Goal: Task Accomplishment & Management: Use online tool/utility

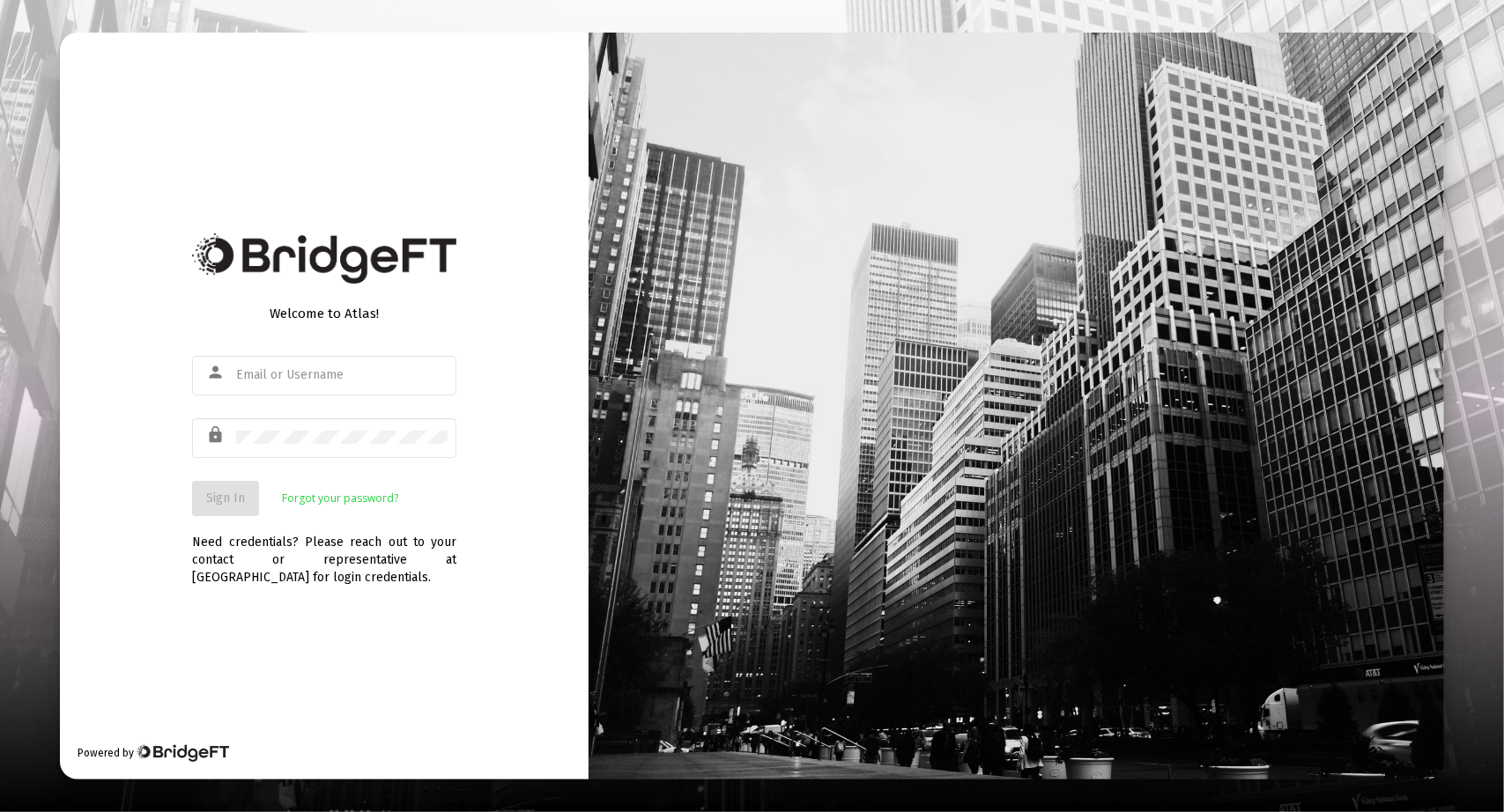
type input "[PERSON_NAME][EMAIL_ADDRESS][DOMAIN_NAME]"
click at [229, 506] on button "Sign In" at bounding box center [226, 498] width 67 height 35
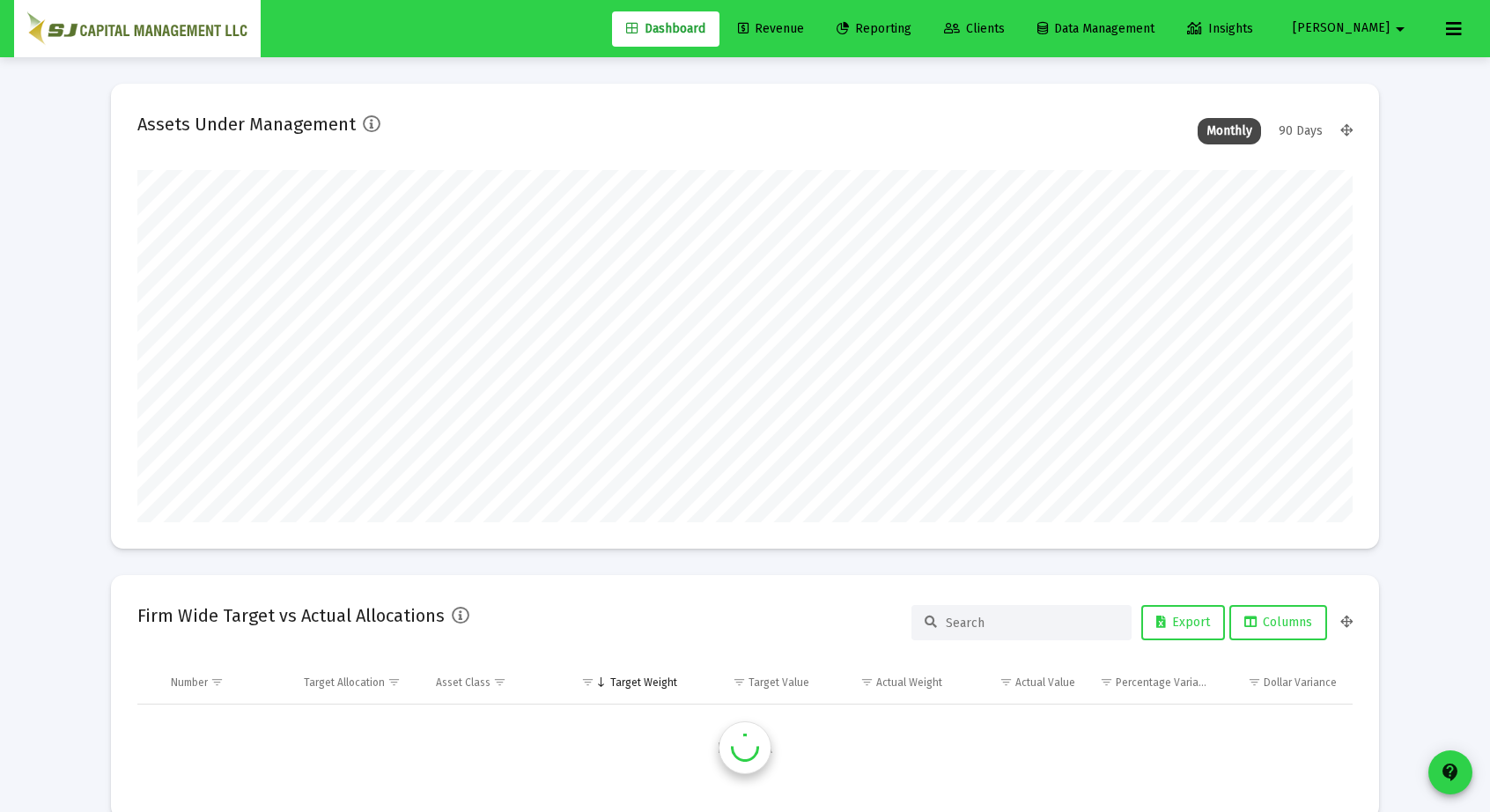
scroll to position [352, 1215]
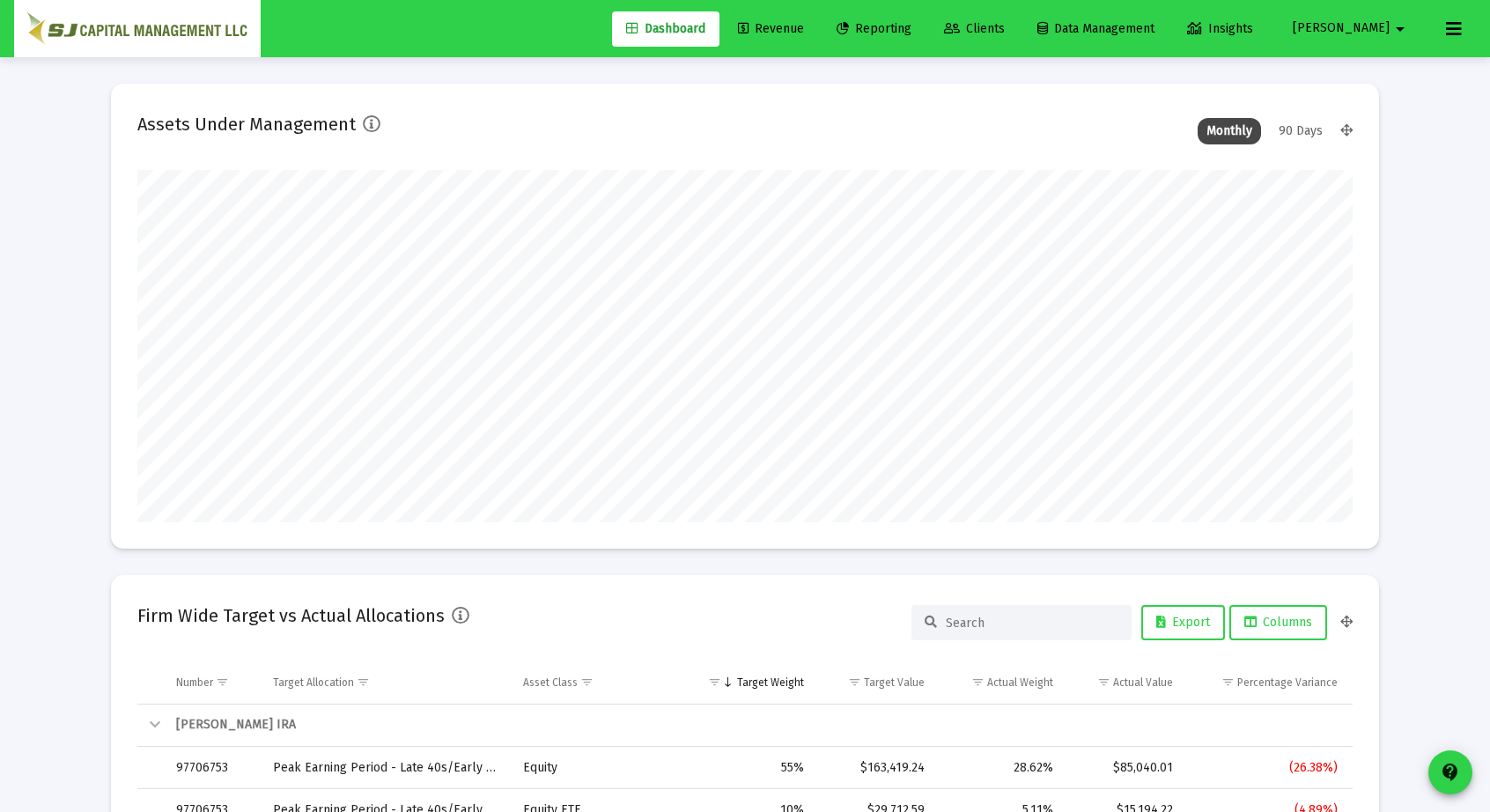
type input "[DATE]"
click at [912, 29] on span "Reporting" at bounding box center [874, 28] width 75 height 15
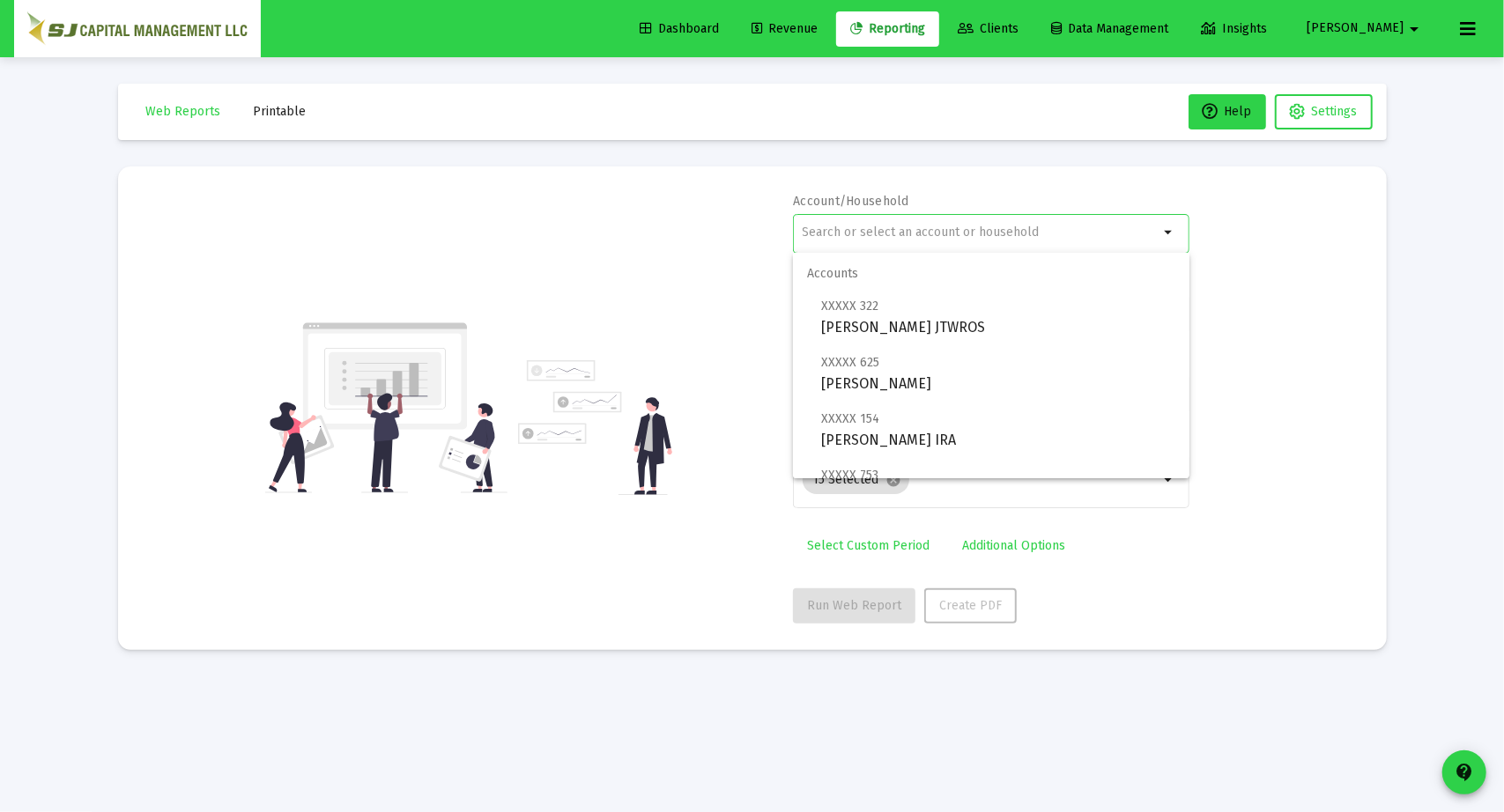
click at [918, 233] on input "text" at bounding box center [981, 233] width 356 height 14
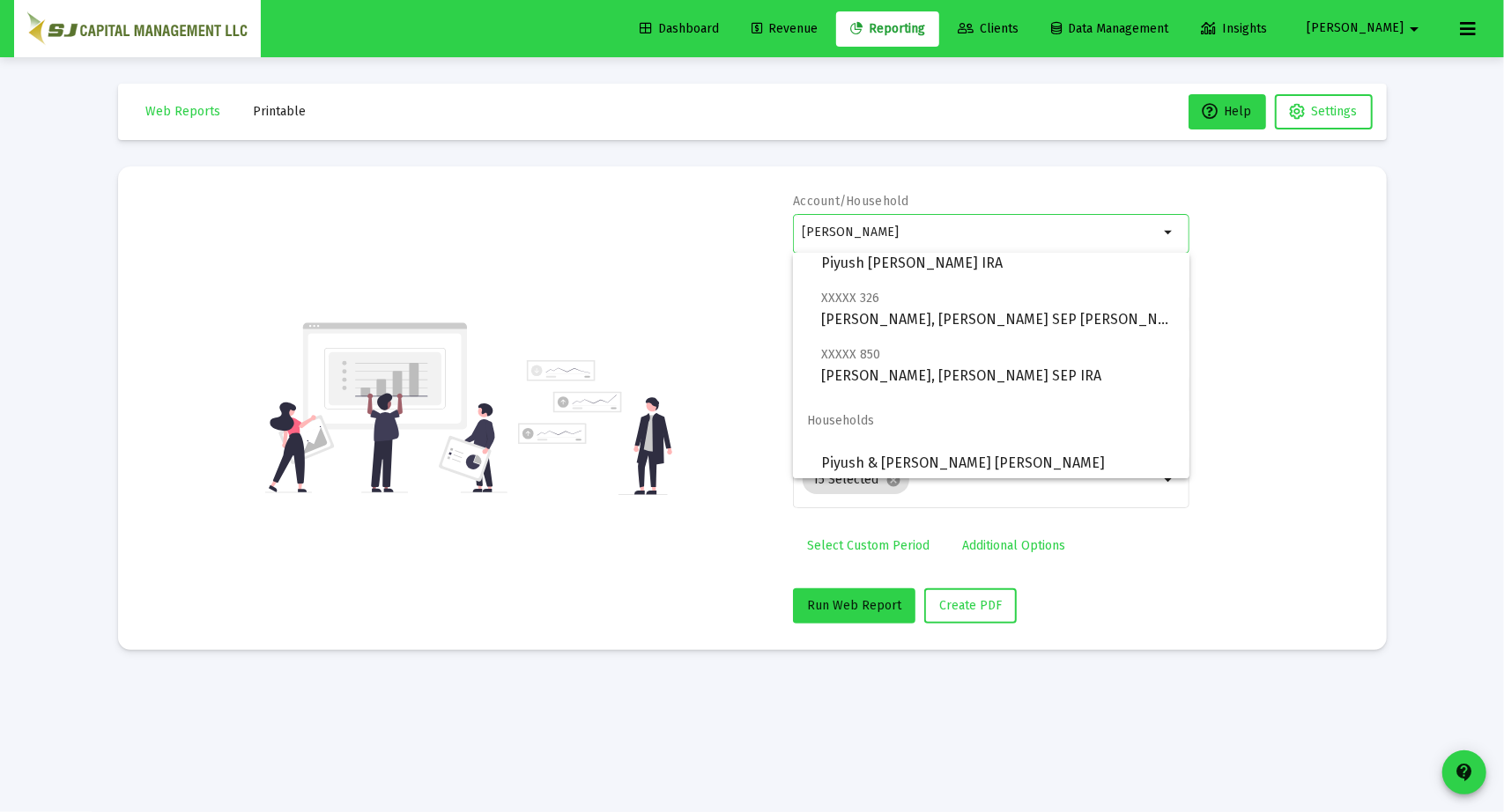
scroll to position [127, 0]
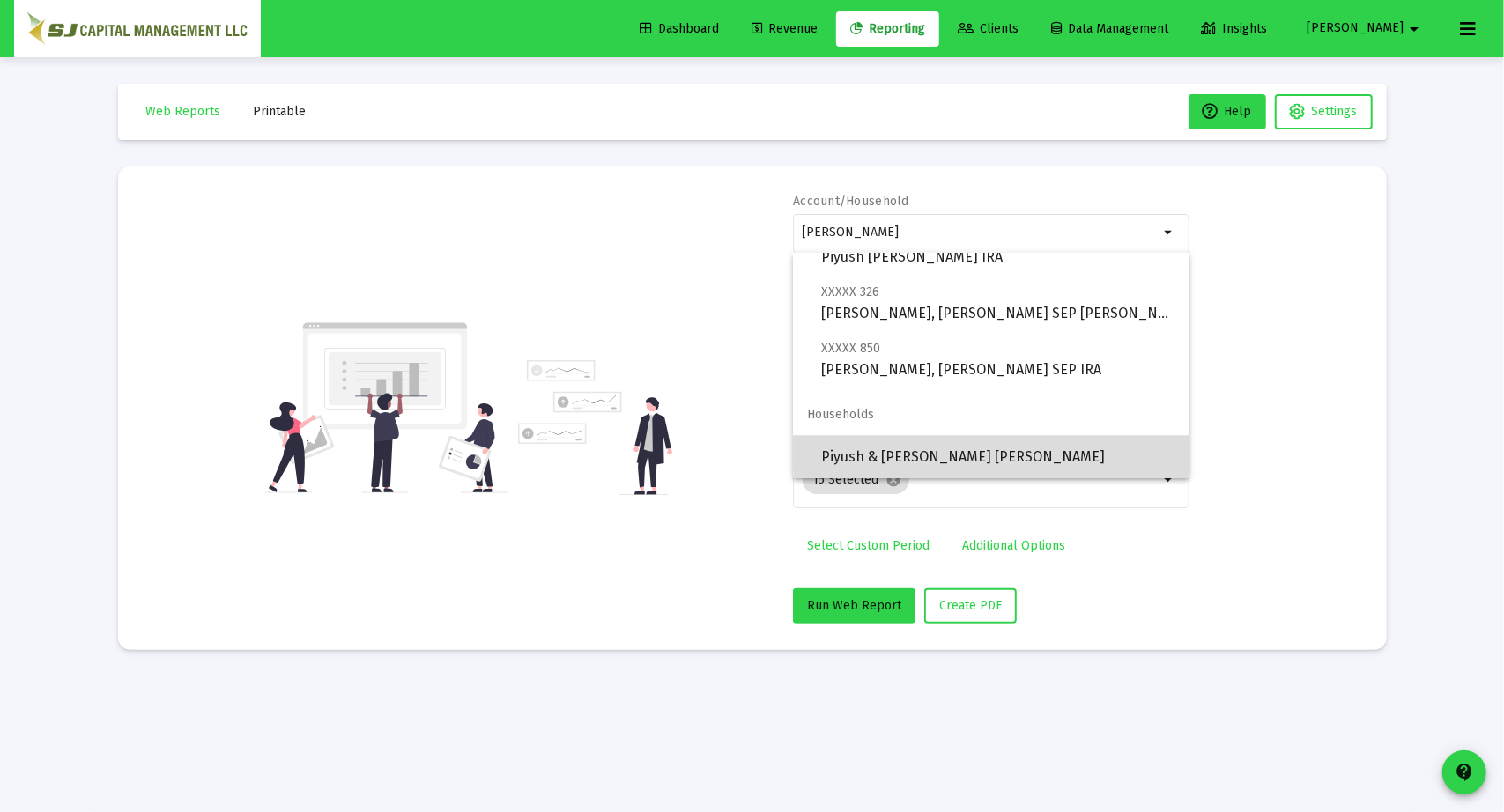
click at [1045, 450] on span "Piyush & [PERSON_NAME] [PERSON_NAME]" at bounding box center [998, 457] width 354 height 42
type input "Piyush & [PERSON_NAME] [PERSON_NAME]"
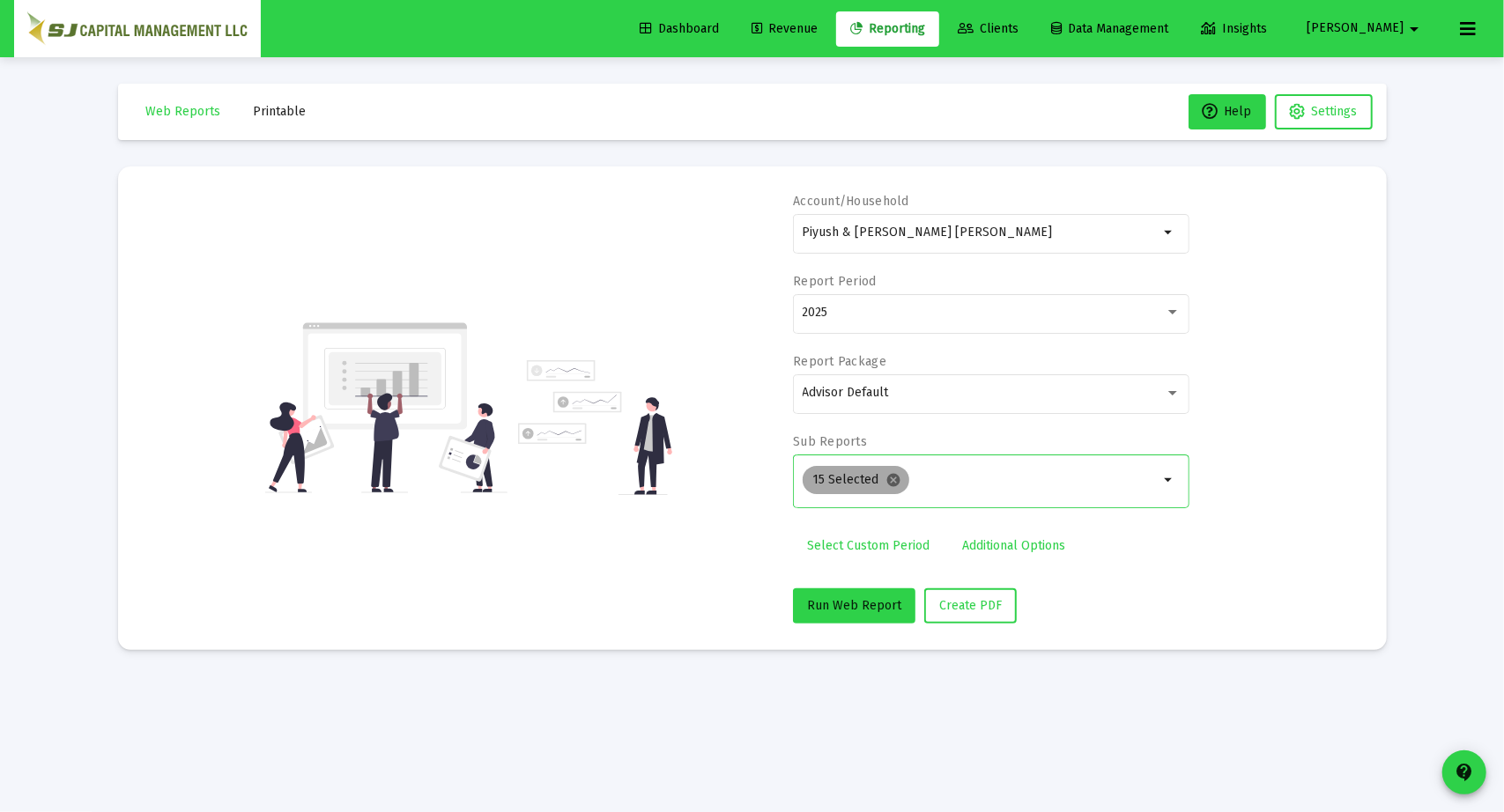
click at [889, 476] on mat-icon "cancel" at bounding box center [894, 480] width 16 height 16
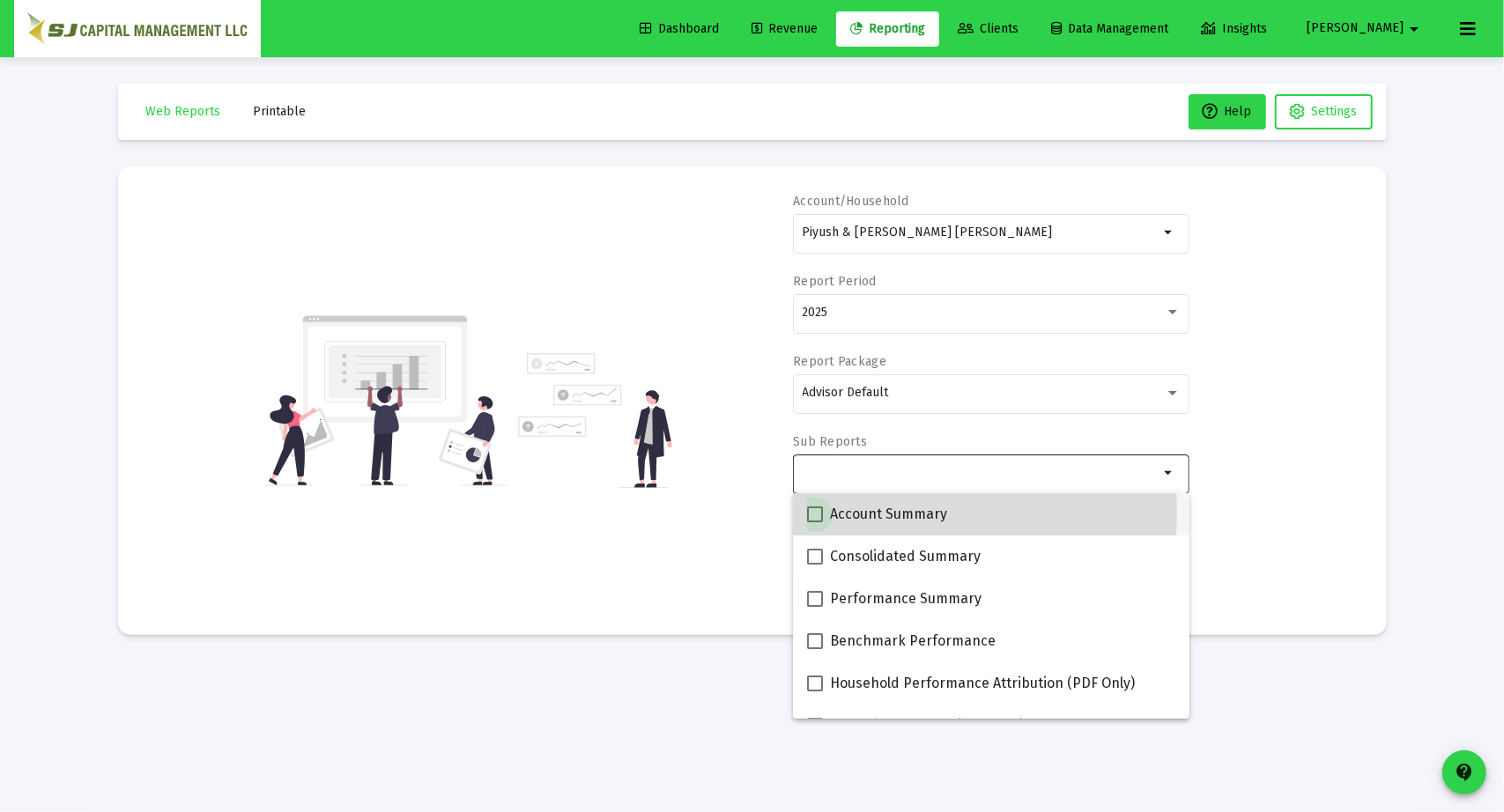
click at [827, 511] on label "Account Summary" at bounding box center [877, 514] width 140 height 21
click at [815, 522] on input "Account Summary" at bounding box center [814, 522] width 1 height 1
checkbox input "true"
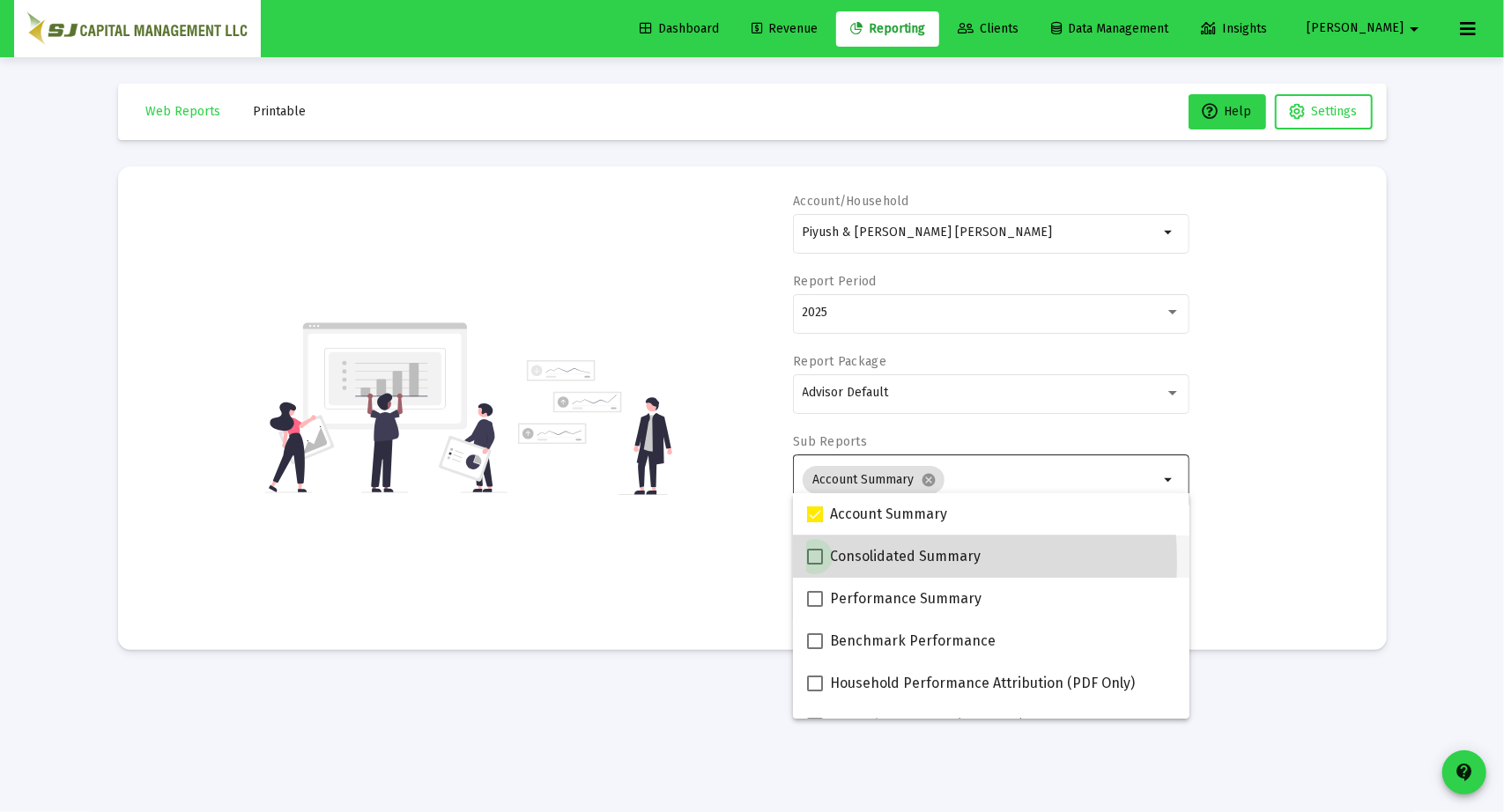
click at [812, 562] on span at bounding box center [815, 556] width 16 height 16
click at [814, 564] on input "Consolidated Summary" at bounding box center [814, 564] width 1 height 1
checkbox input "true"
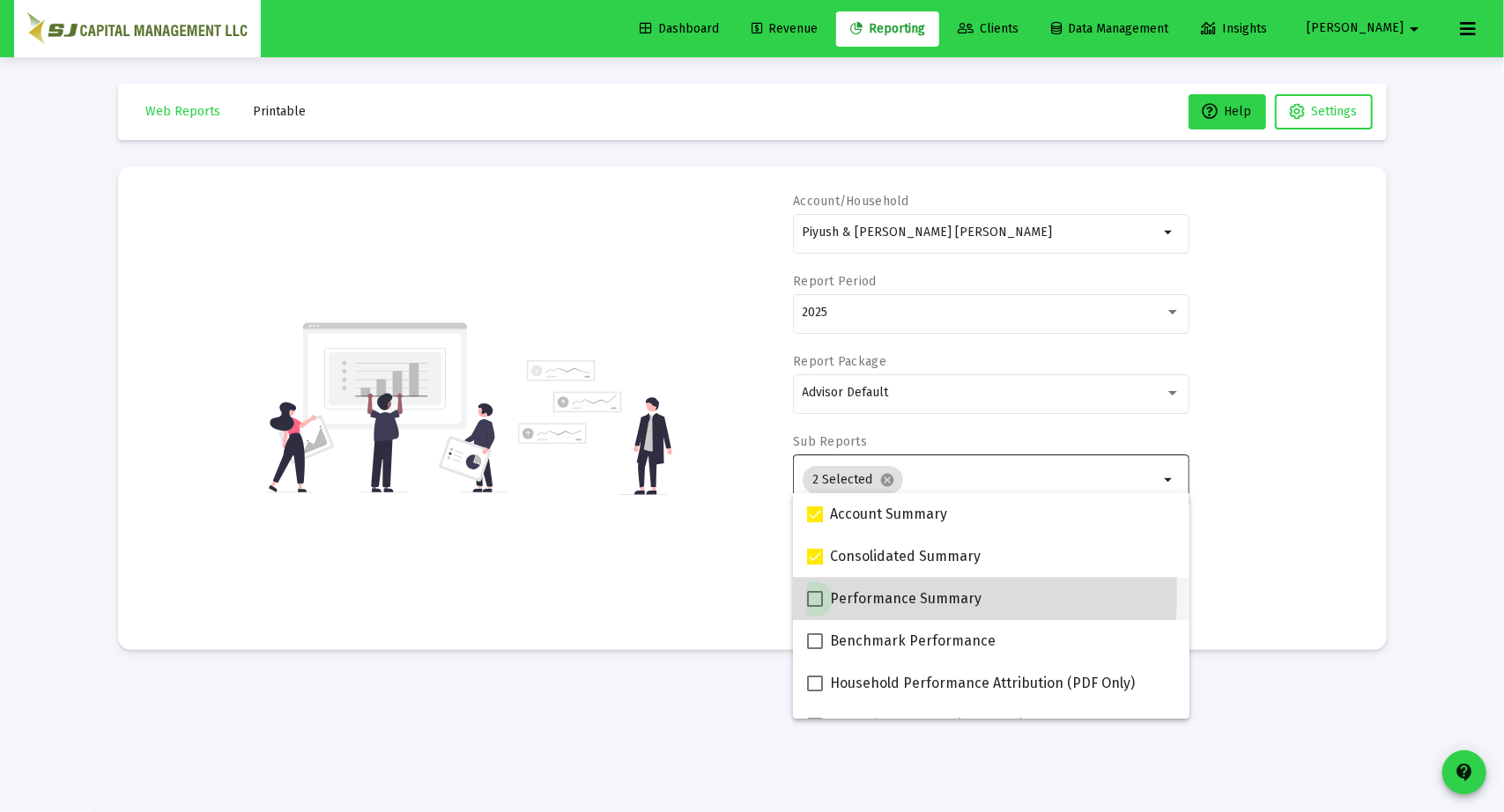
click at [814, 592] on span at bounding box center [815, 599] width 16 height 16
click at [814, 607] on input "Performance Summary" at bounding box center [814, 607] width 1 height 1
checkbox input "true"
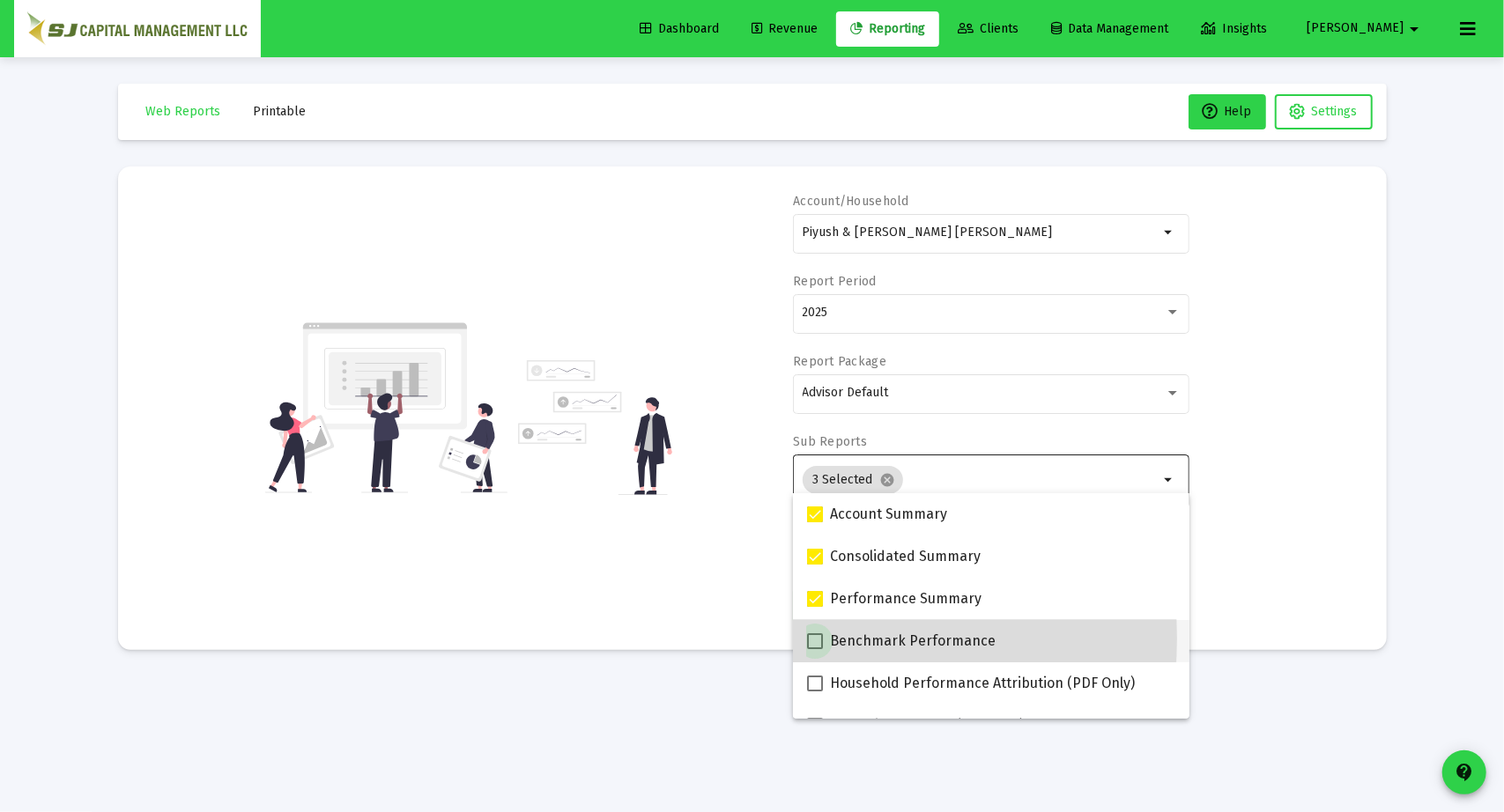
click at [817, 638] on span at bounding box center [815, 641] width 16 height 16
click at [815, 649] on input "Benchmark Performance" at bounding box center [814, 649] width 1 height 1
checkbox input "true"
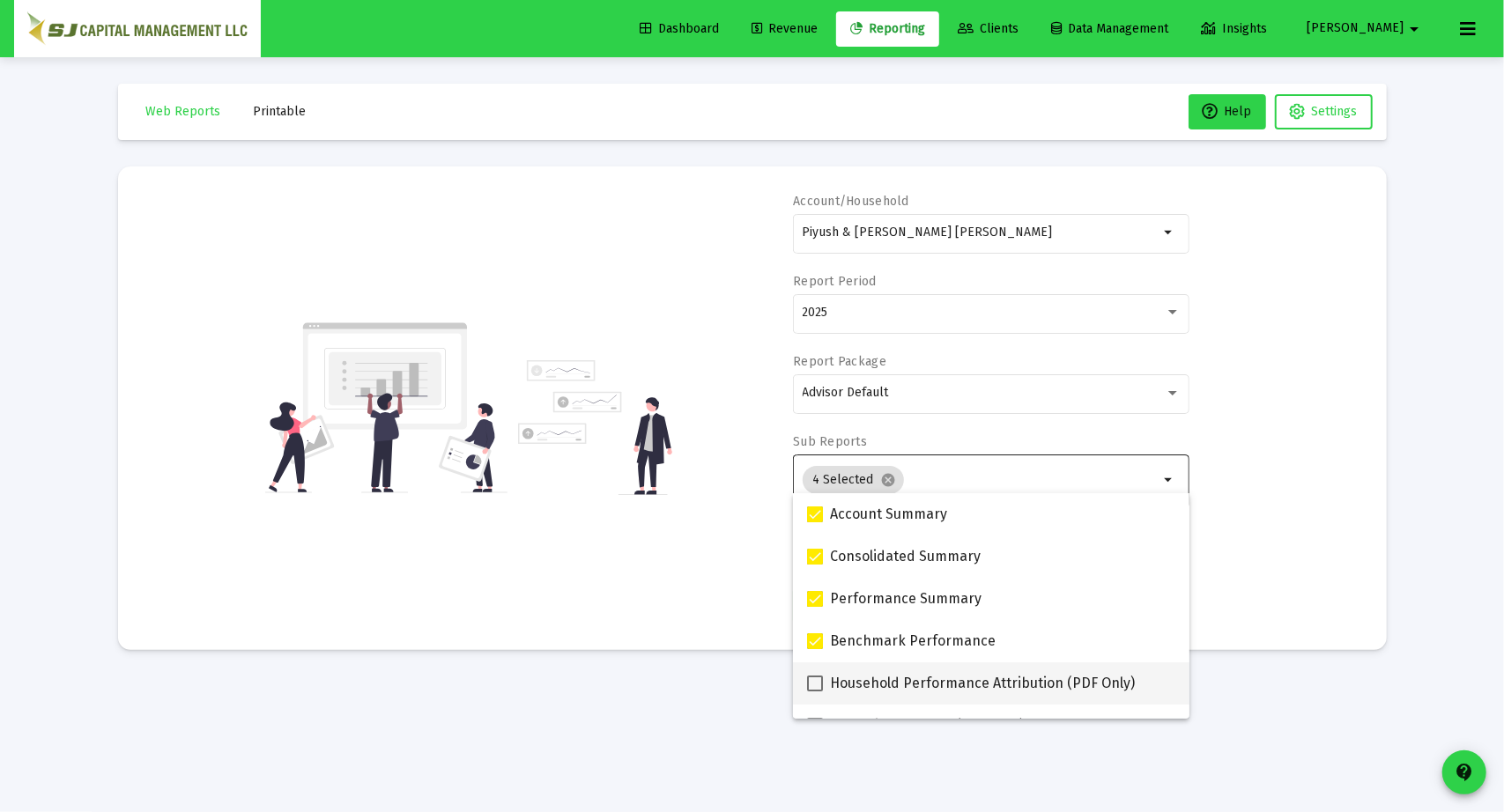
click at [816, 682] on span at bounding box center [815, 683] width 16 height 16
click at [815, 691] on input "Household Performance Attribution (PDF Only)" at bounding box center [814, 691] width 1 height 1
checkbox input "true"
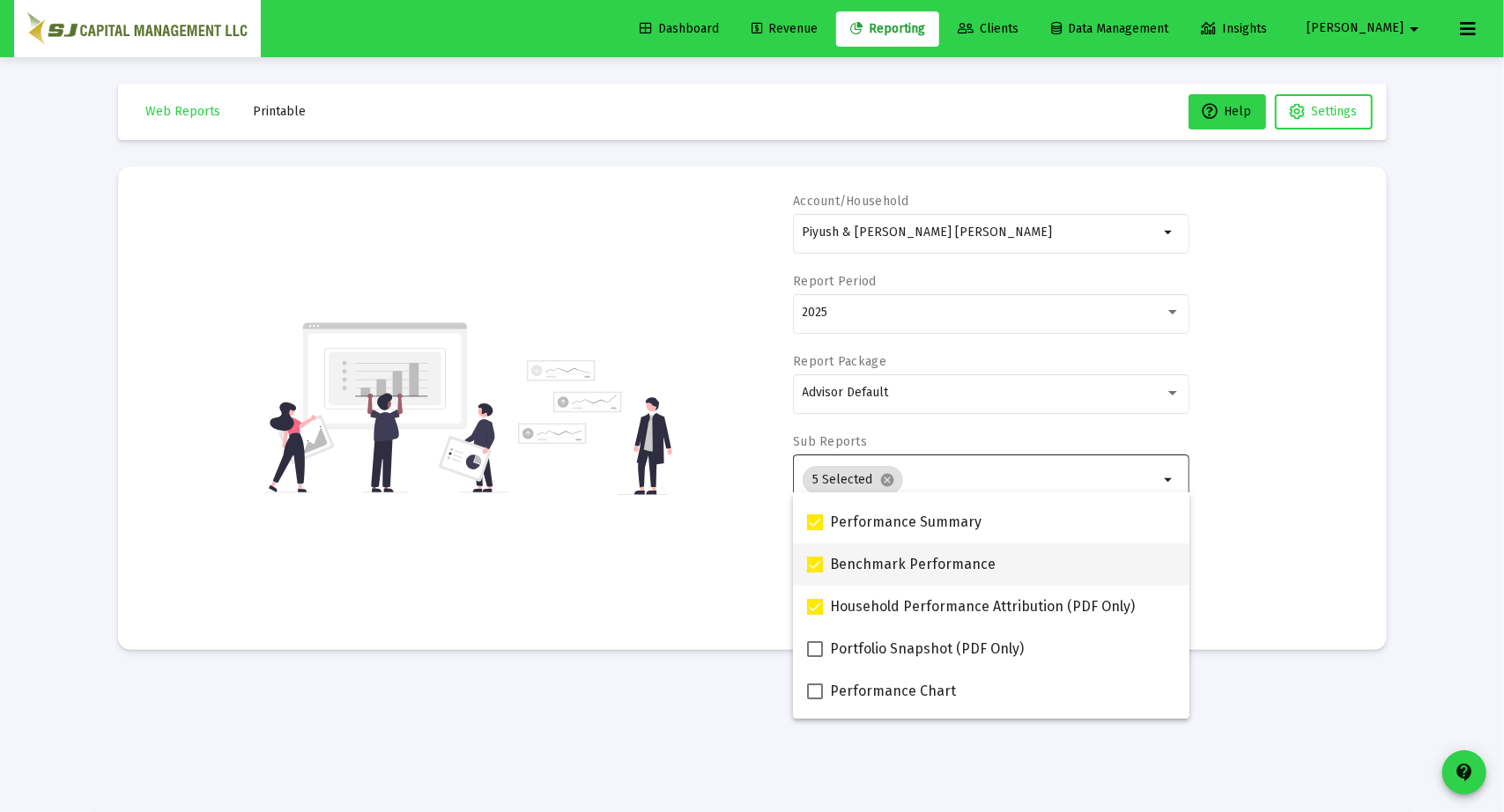
scroll to position [81, 0]
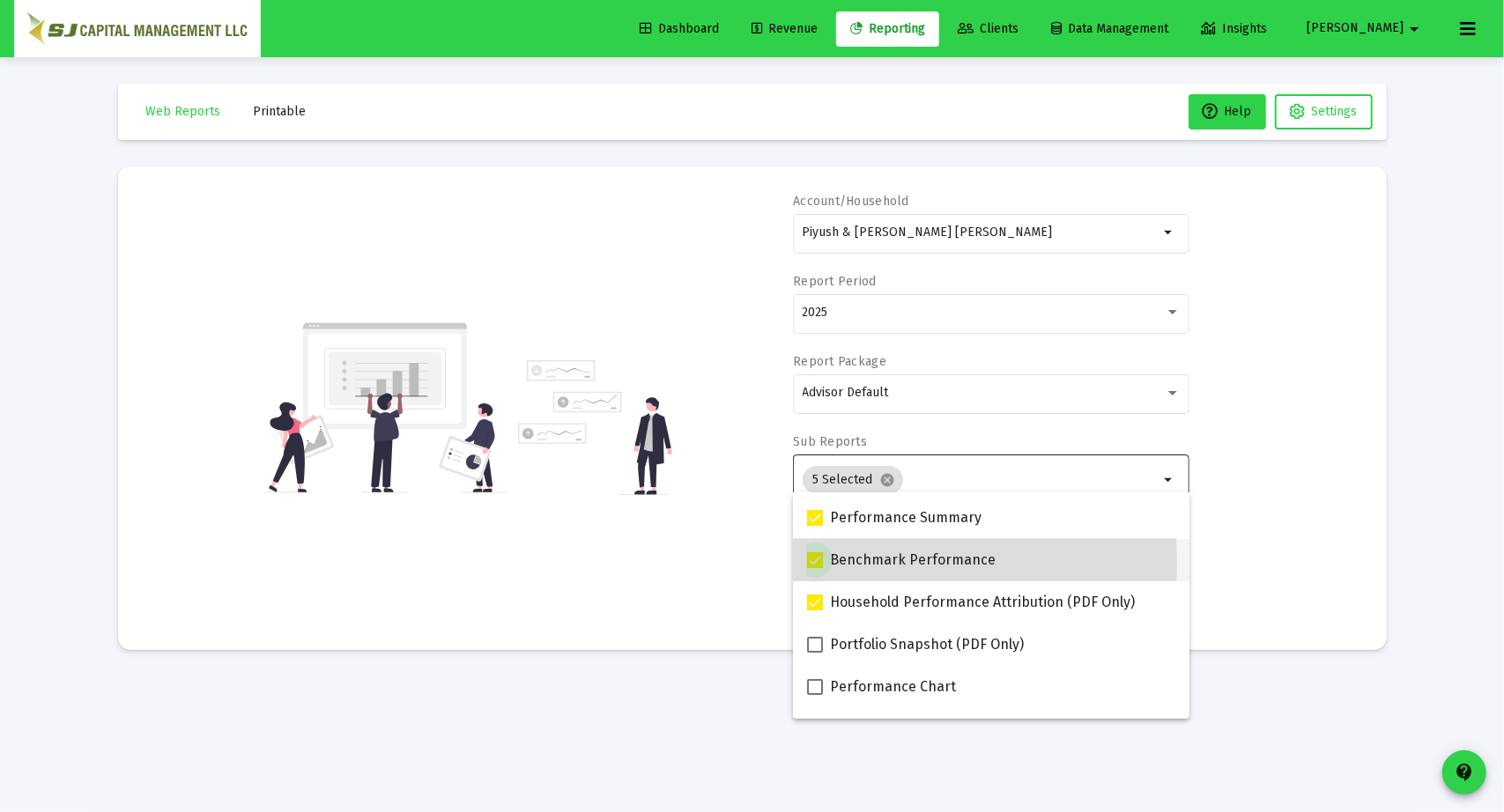
click at [816, 564] on span at bounding box center [815, 560] width 16 height 16
click at [815, 568] on input "Benchmark Performance" at bounding box center [814, 568] width 1 height 1
checkbox input "false"
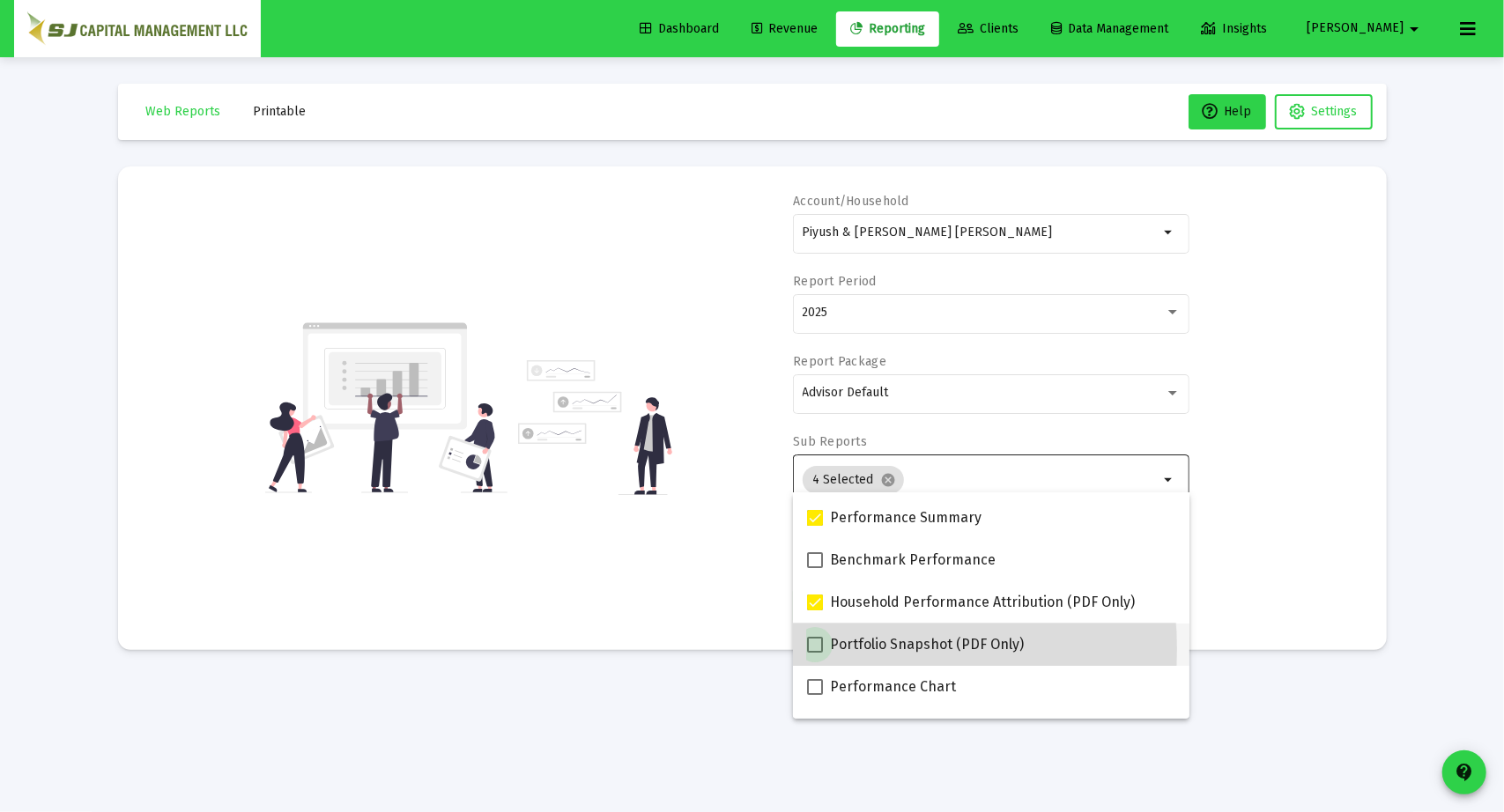
click at [821, 649] on span at bounding box center [815, 644] width 16 height 16
click at [815, 652] on input "Portfolio Snapshot (PDF Only)" at bounding box center [814, 652] width 1 height 1
checkbox input "true"
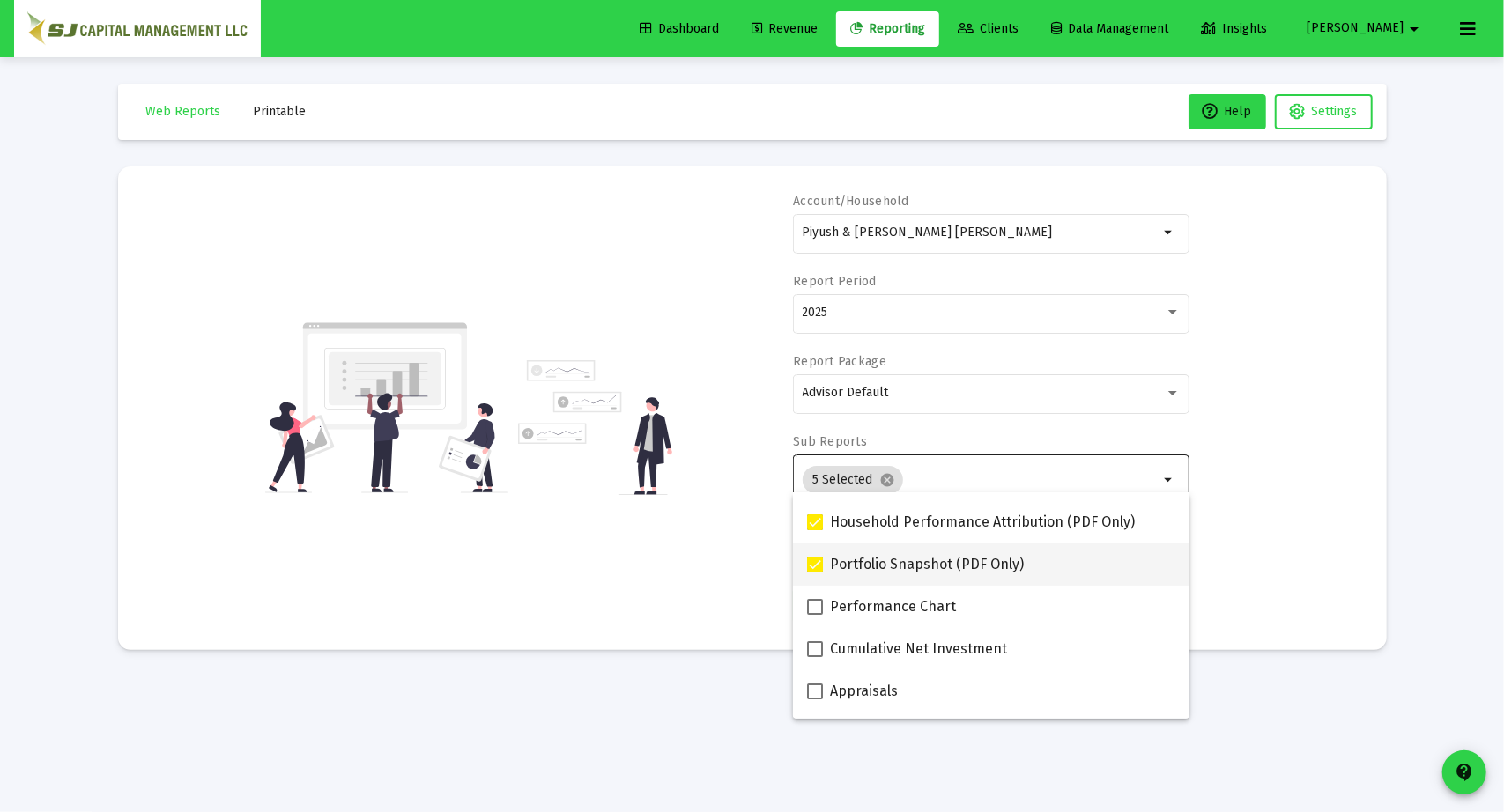
scroll to position [162, 0]
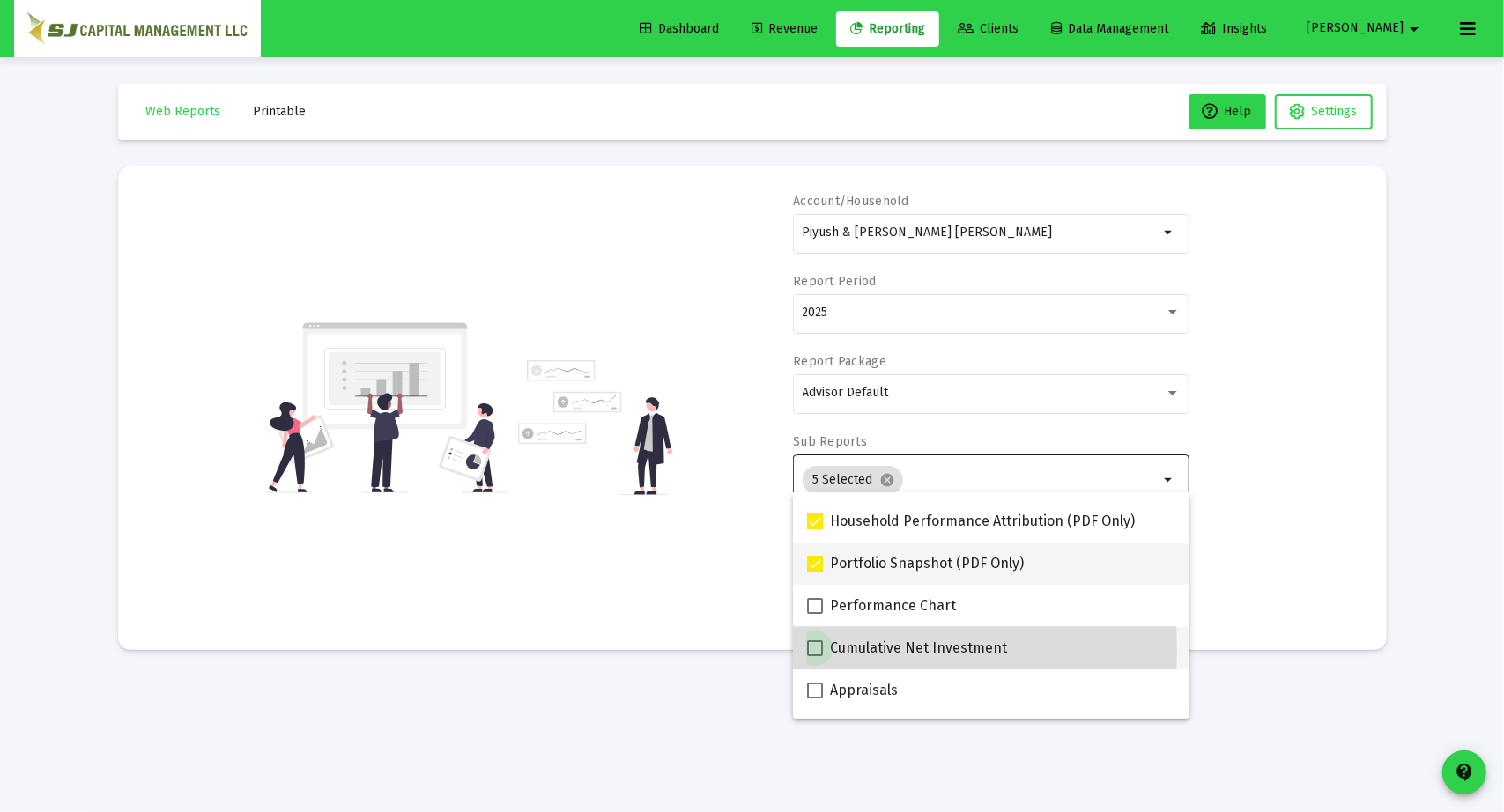
click at [821, 649] on span at bounding box center [815, 648] width 16 height 16
click at [815, 656] on input "Cumulative Net Investment" at bounding box center [814, 656] width 1 height 1
checkbox input "true"
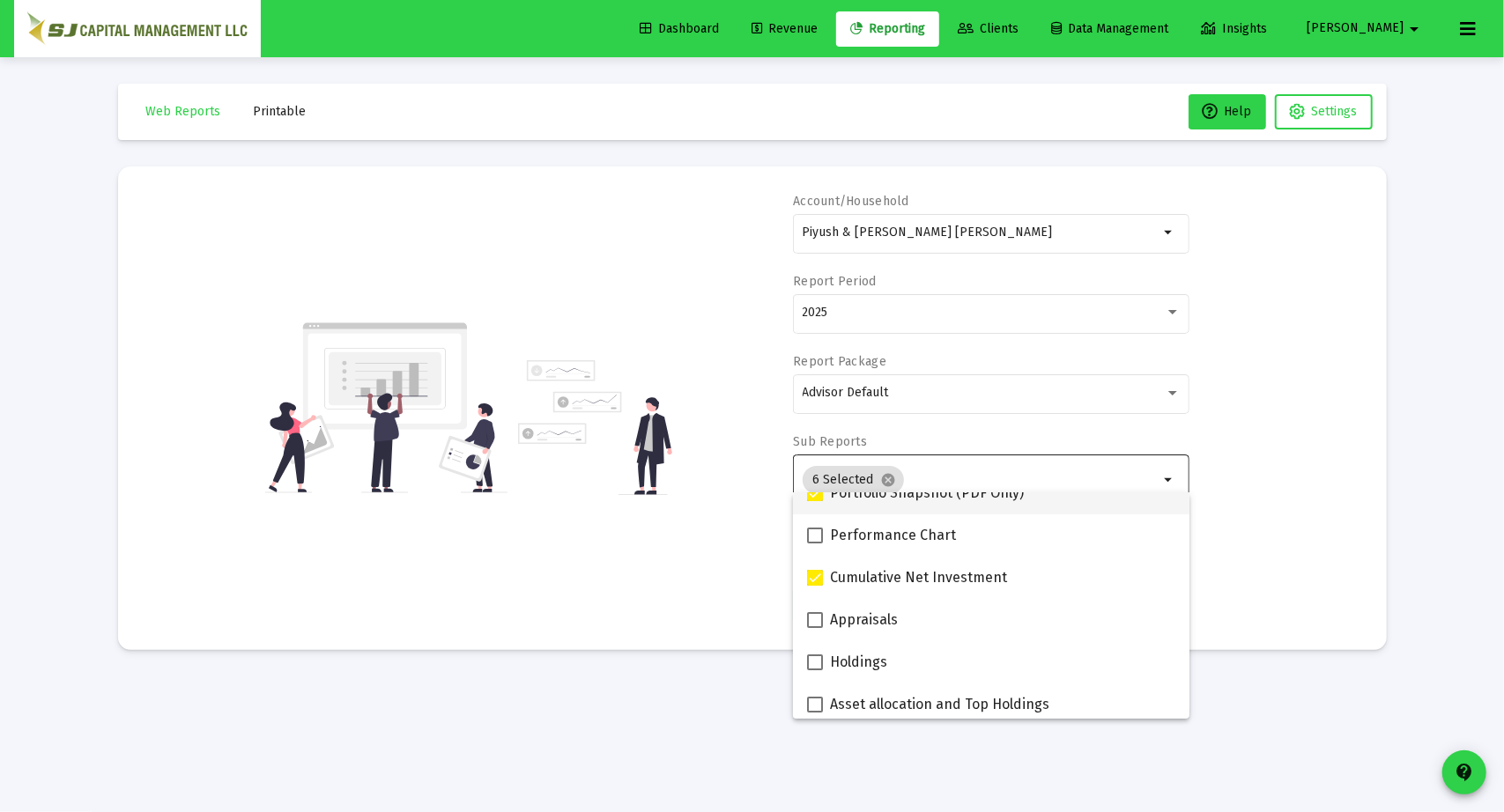
scroll to position [235, 0]
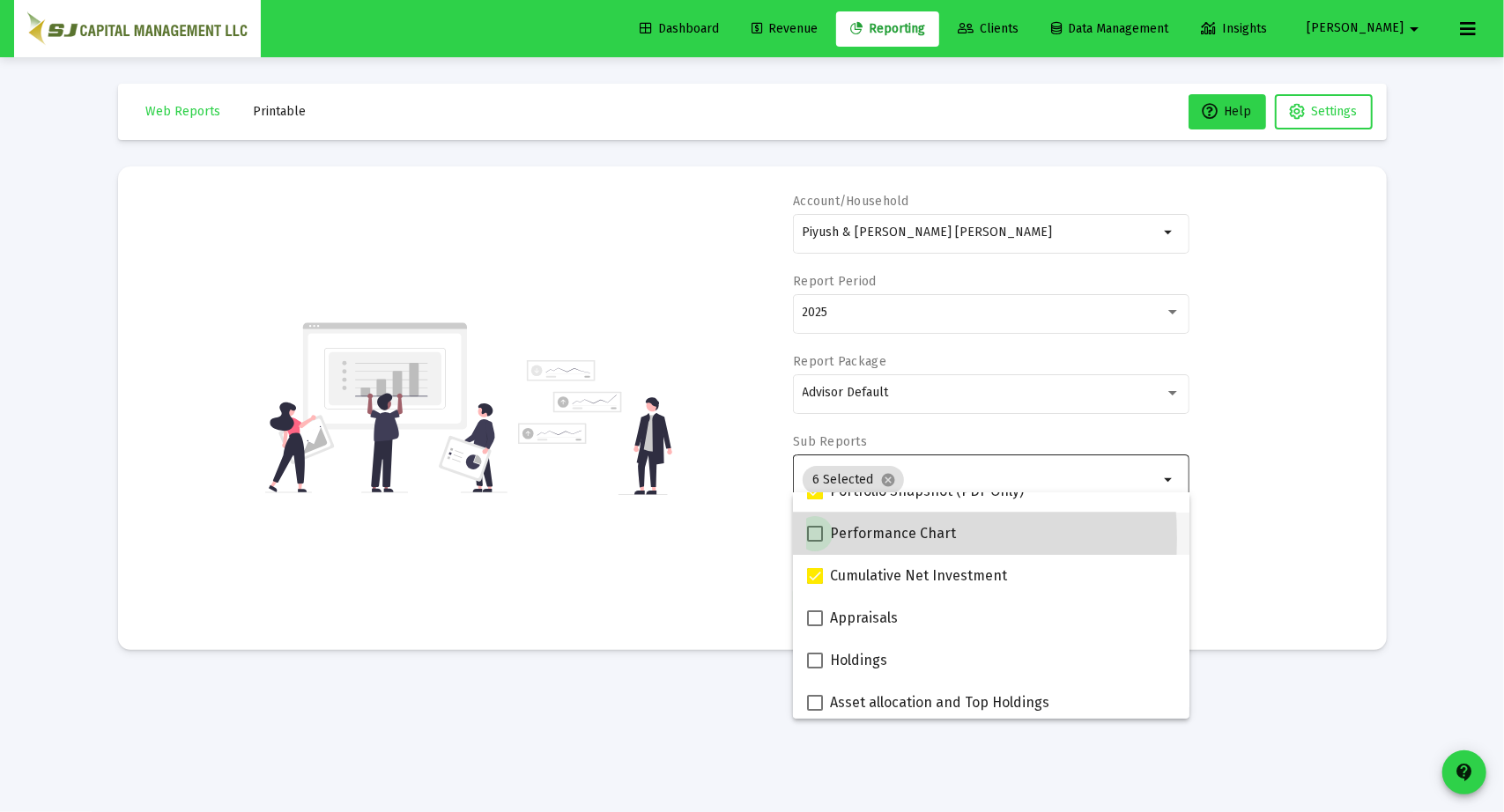
click at [816, 538] on span at bounding box center [815, 533] width 16 height 16
click at [815, 541] on input "Performance Chart" at bounding box center [814, 541] width 1 height 1
checkbox input "true"
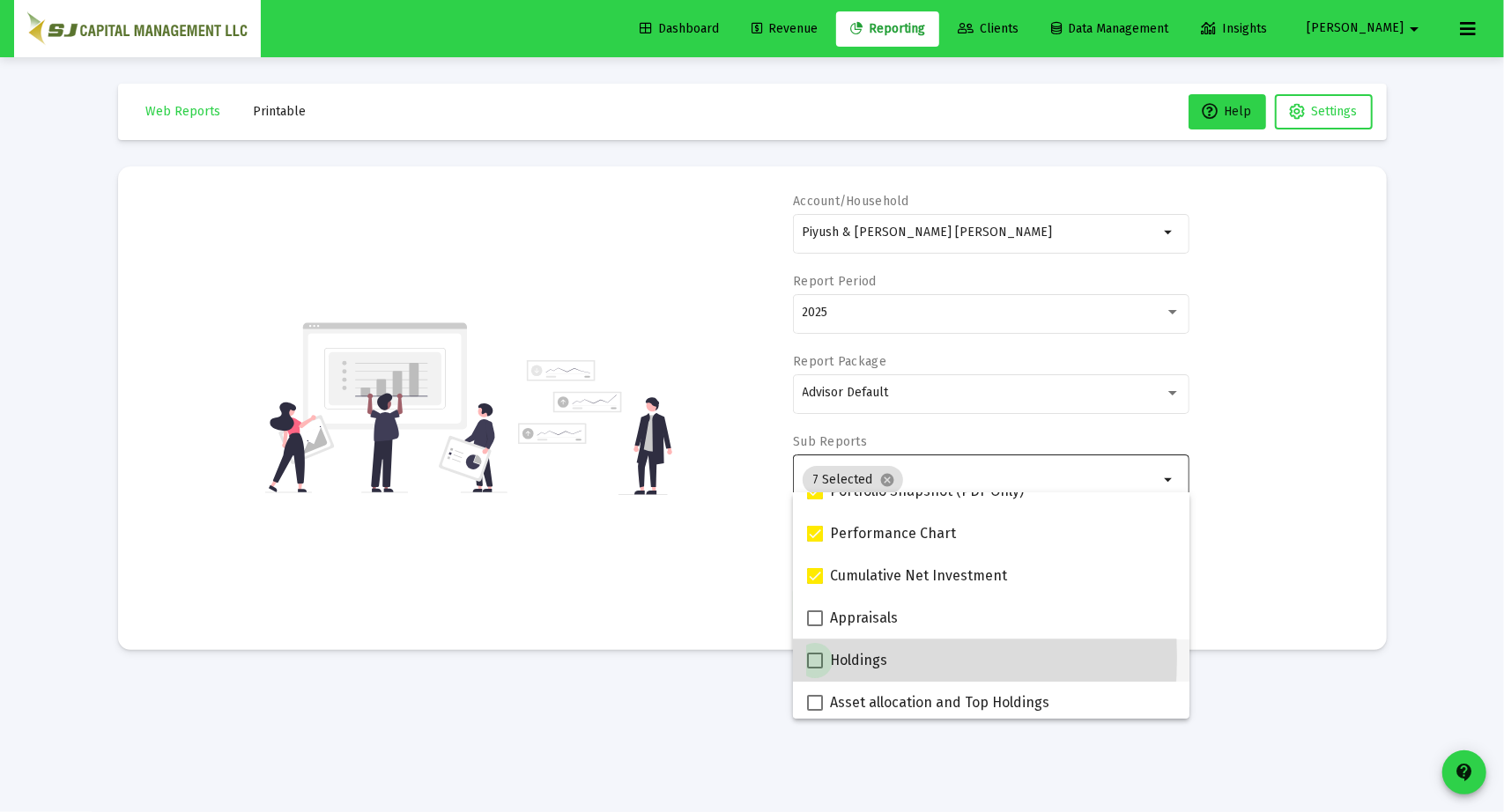
click at [815, 658] on span at bounding box center [815, 660] width 16 height 16
click at [815, 668] on input "Holdings" at bounding box center [814, 668] width 1 height 1
checkbox input "true"
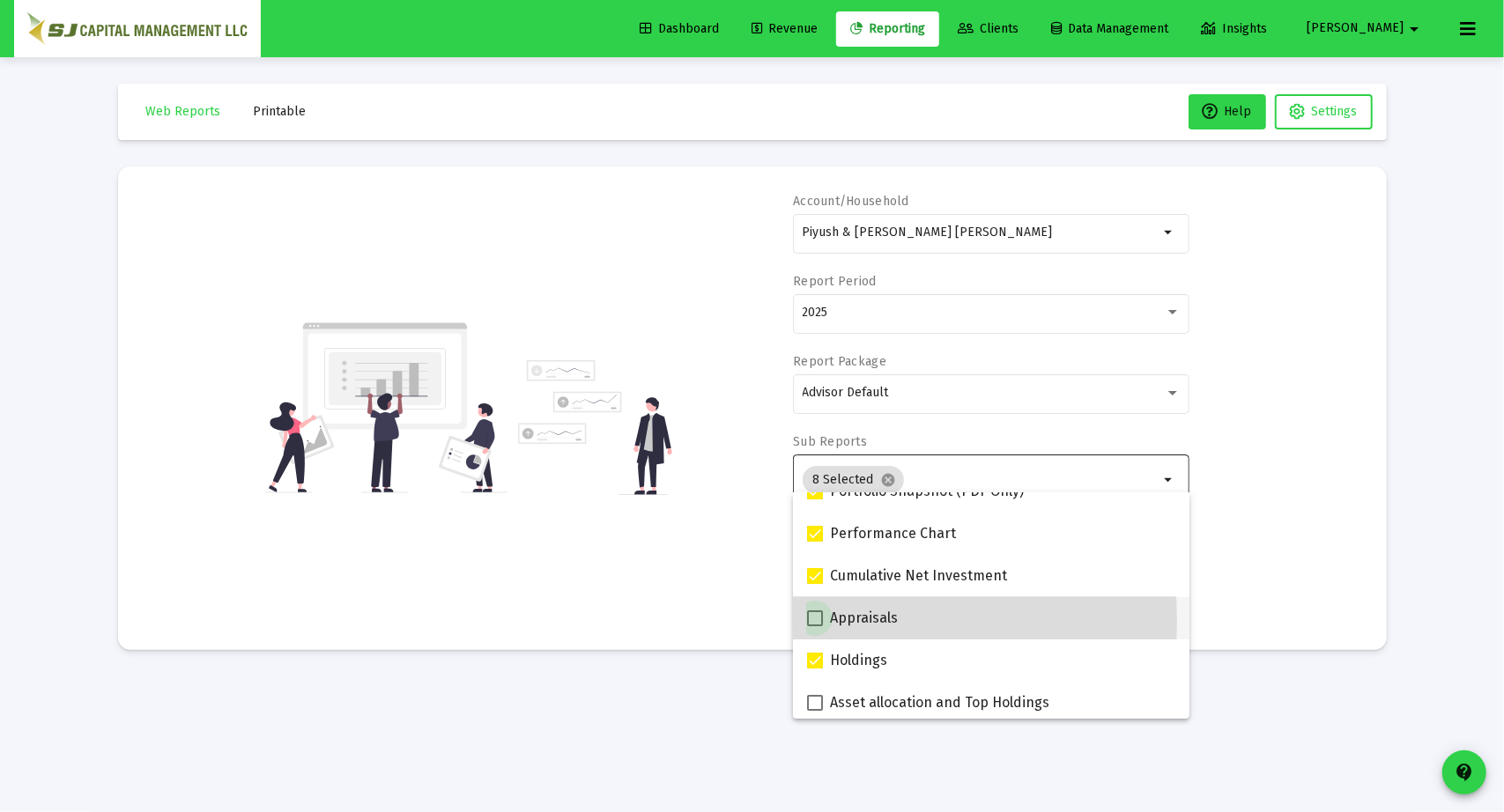
click at [813, 621] on span at bounding box center [815, 618] width 16 height 16
click at [814, 626] on input "Appraisals" at bounding box center [814, 626] width 1 height 1
checkbox input "true"
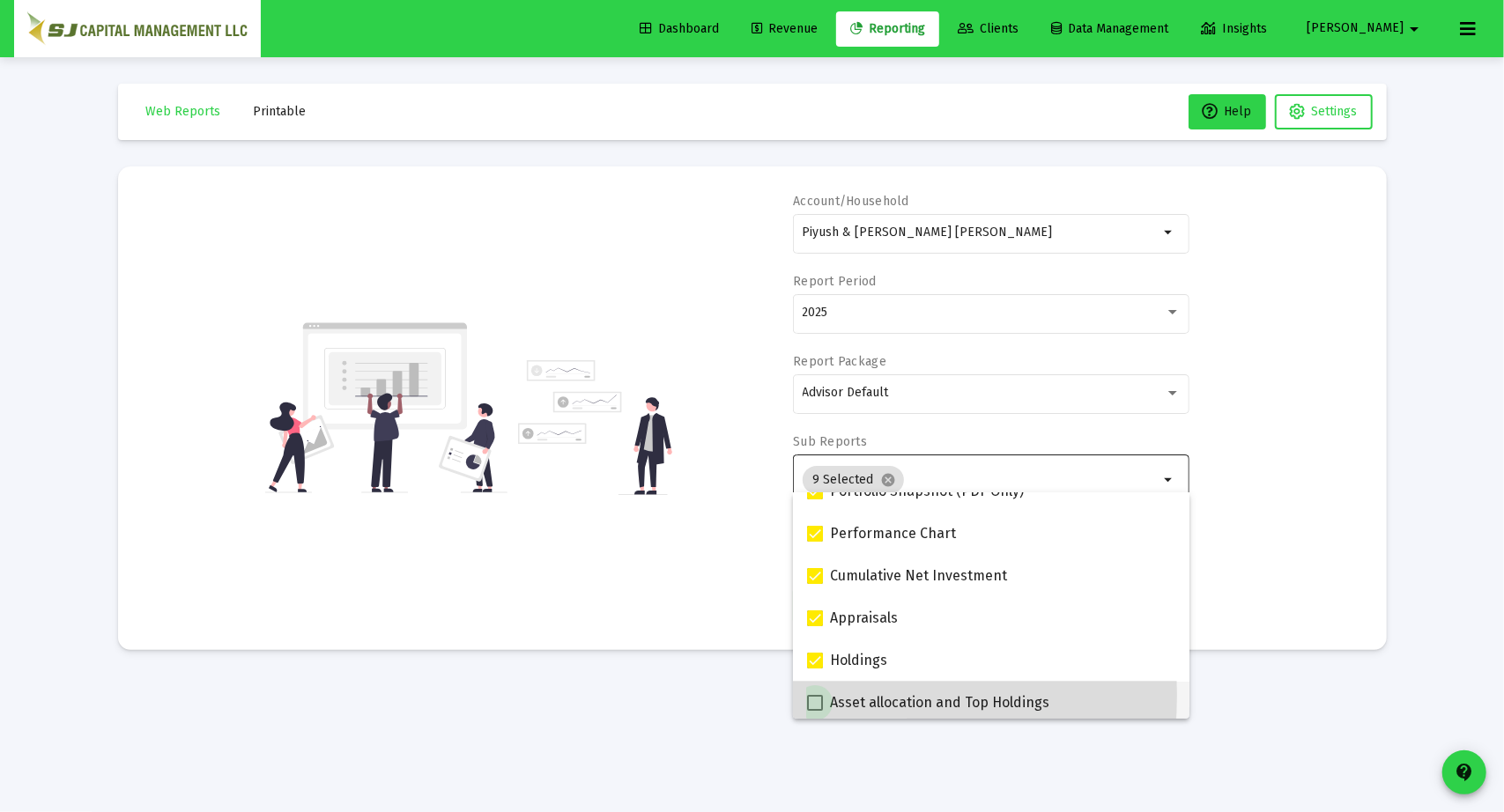
click at [818, 695] on span at bounding box center [815, 703] width 16 height 16
click at [815, 711] on input "Asset allocation and Top Holdings" at bounding box center [814, 711] width 1 height 1
checkbox input "true"
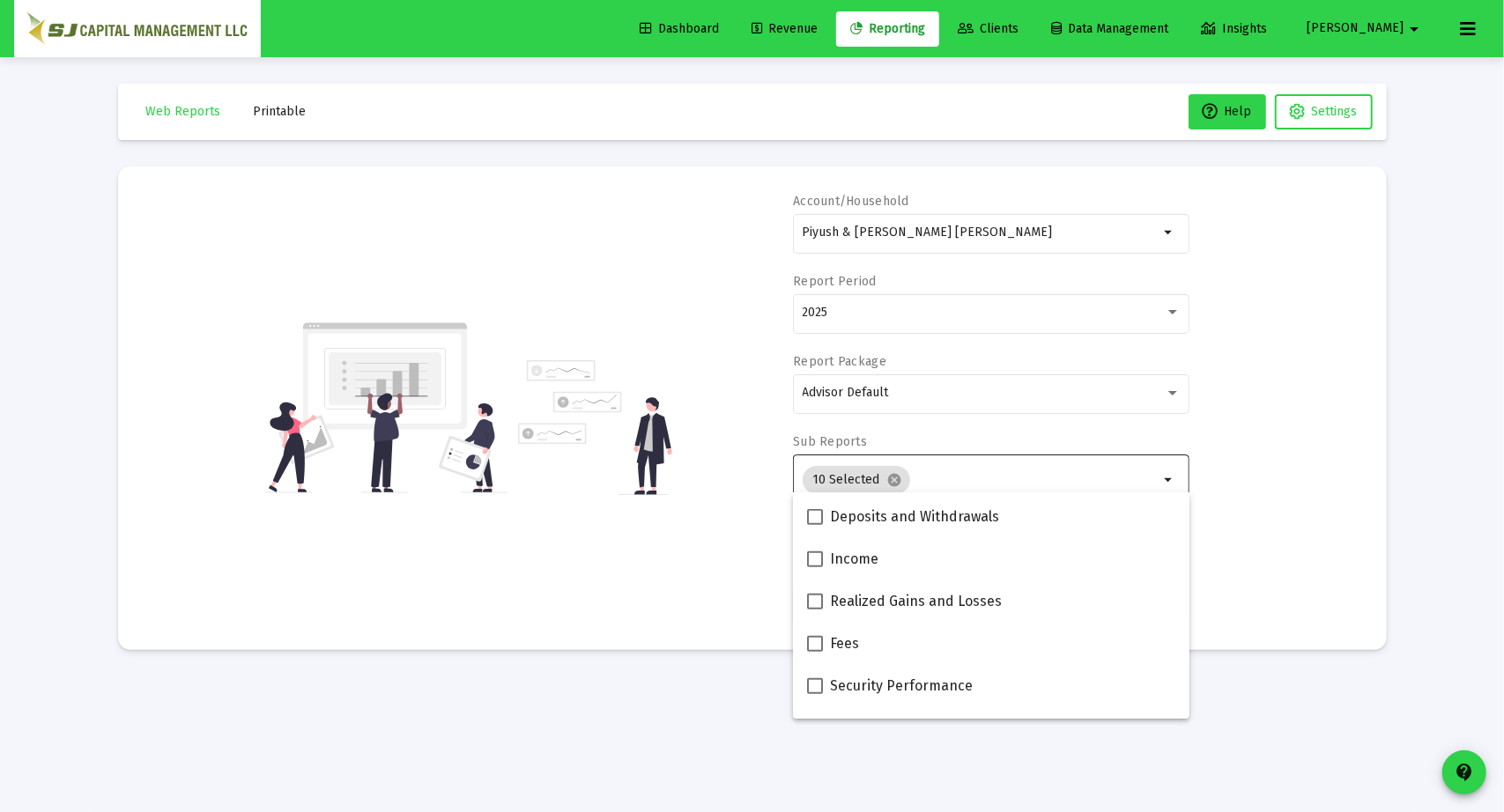
scroll to position [548, 0]
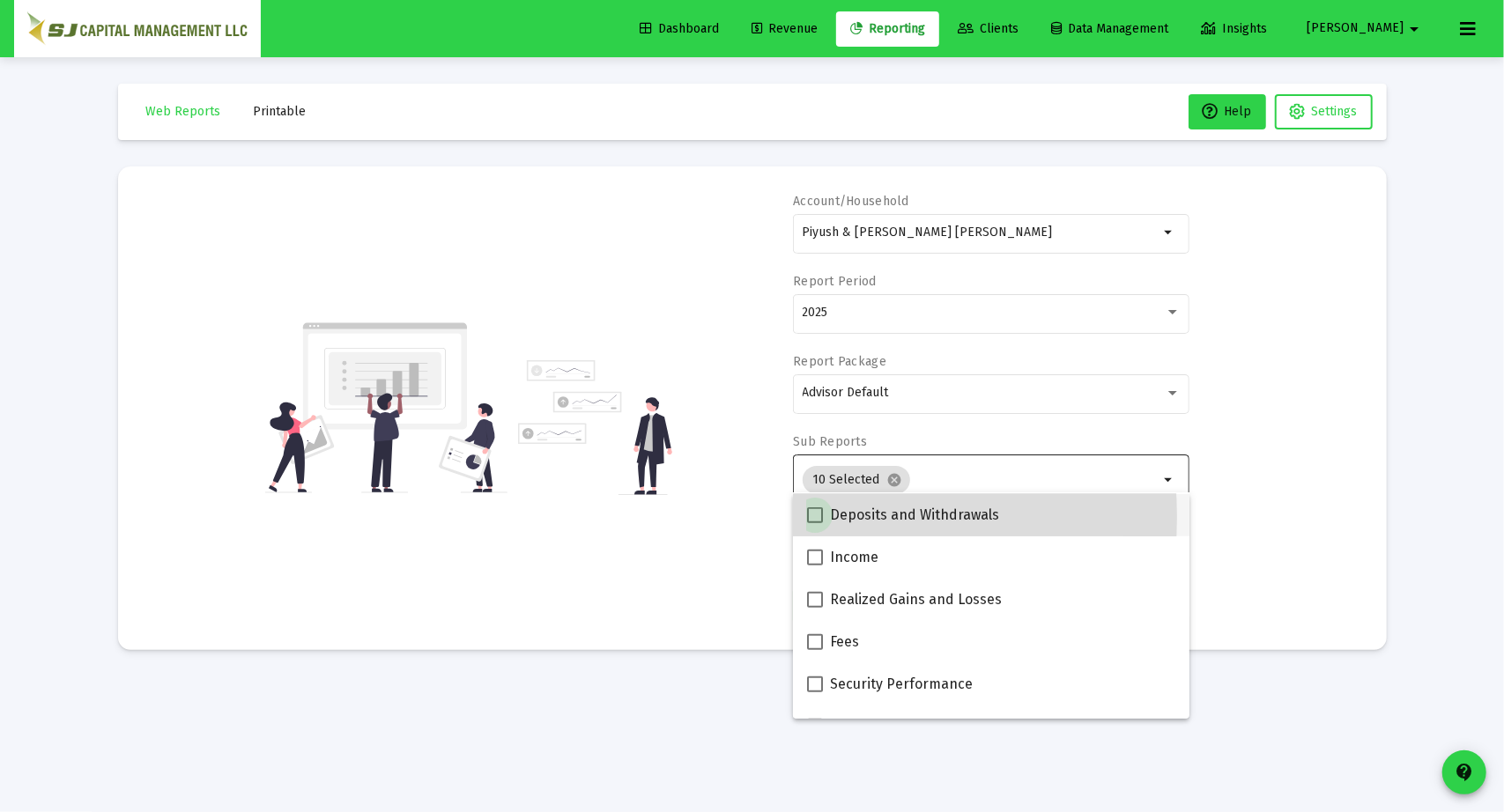
click at [814, 517] on span at bounding box center [815, 515] width 16 height 16
click at [814, 523] on input "Deposits and Withdrawals" at bounding box center [814, 523] width 1 height 1
checkbox input "true"
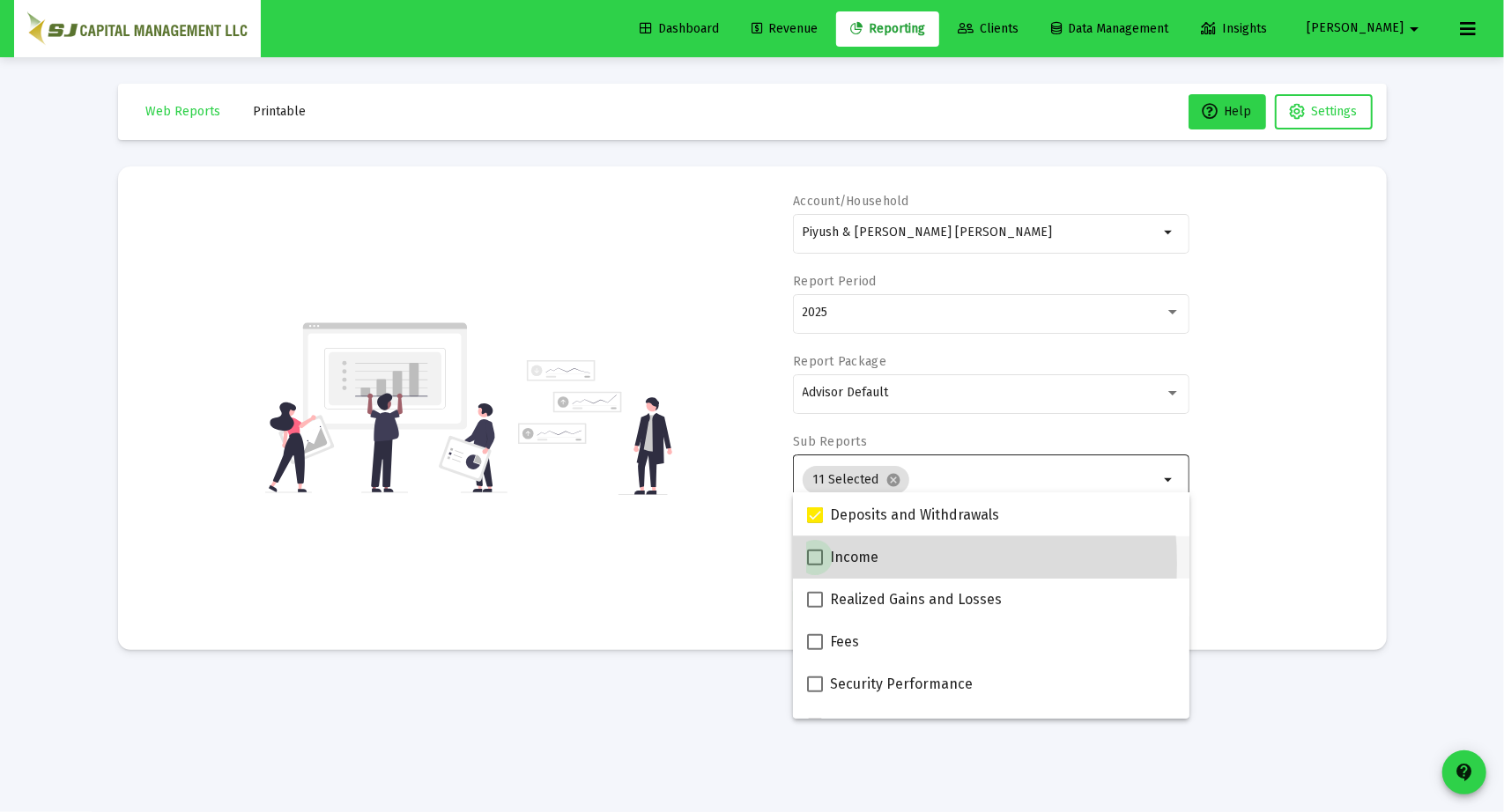
click at [821, 563] on span at bounding box center [815, 557] width 16 height 16
click at [815, 565] on input "Income" at bounding box center [814, 565] width 1 height 1
checkbox input "true"
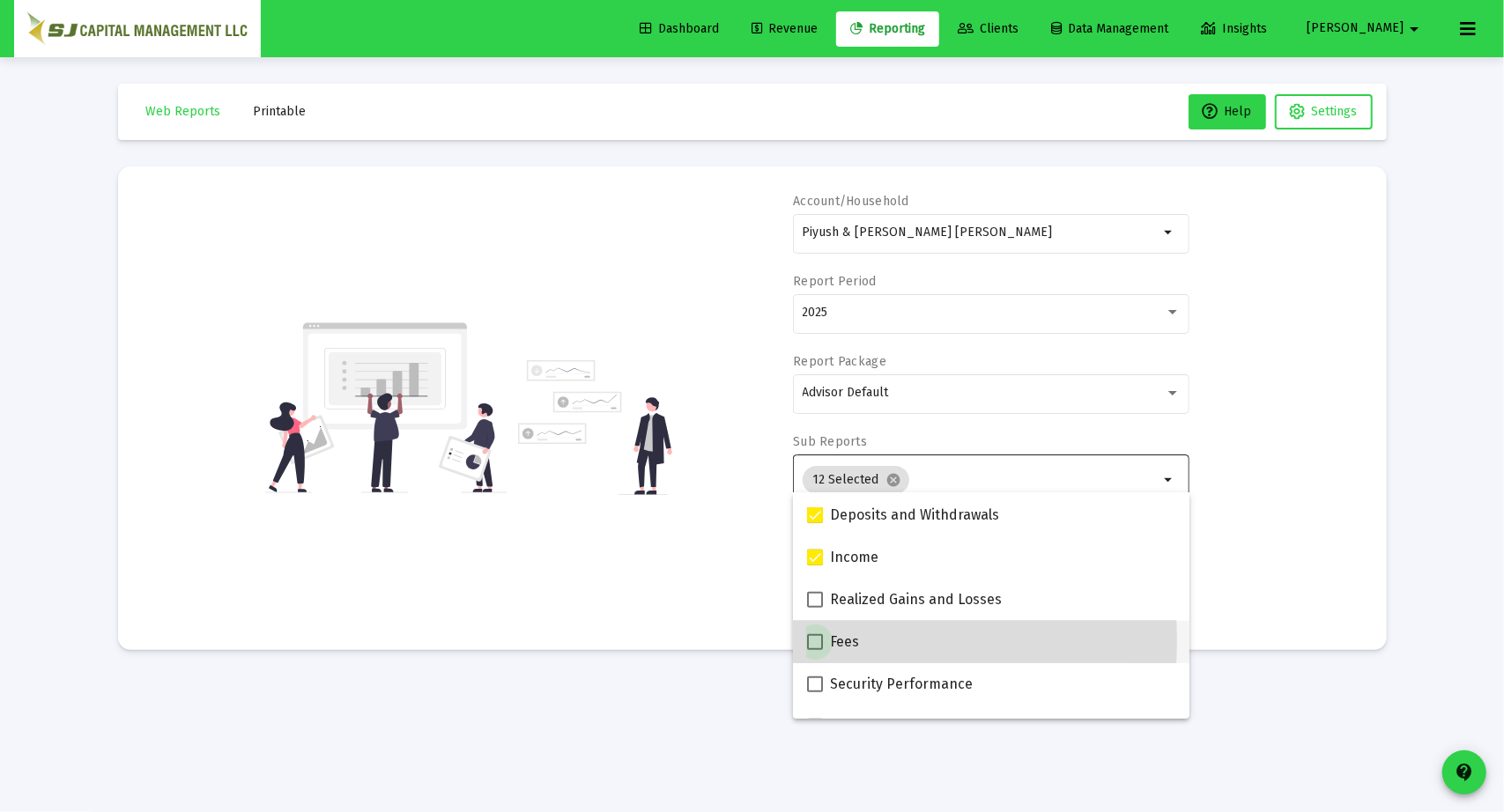
click at [817, 640] on span at bounding box center [815, 642] width 16 height 16
click at [815, 650] on input "Fees" at bounding box center [814, 650] width 1 height 1
checkbox input "true"
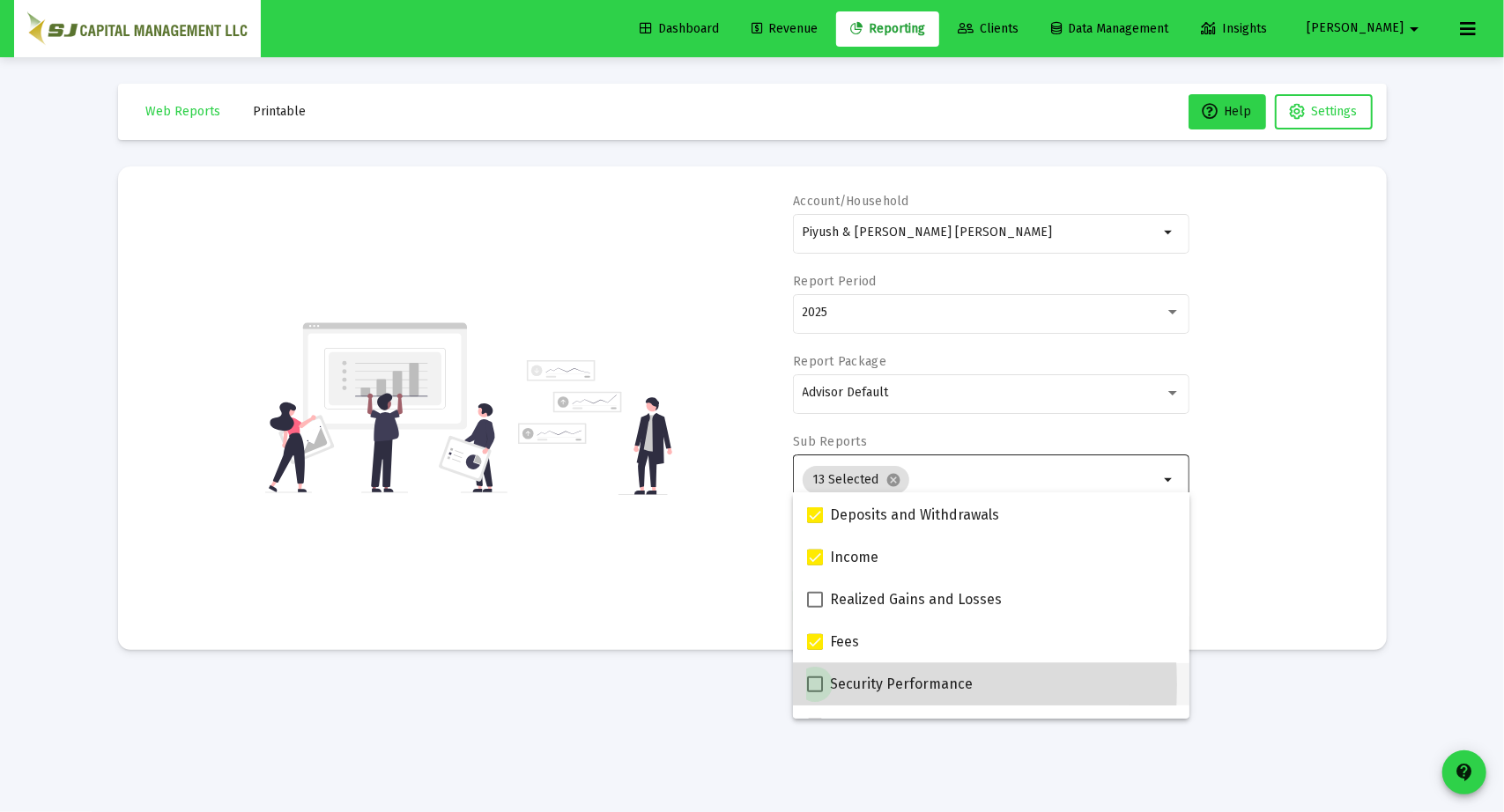
click at [817, 684] on span at bounding box center [815, 684] width 16 height 16
click at [815, 692] on input "Security Performance" at bounding box center [814, 692] width 1 height 1
checkbox input "true"
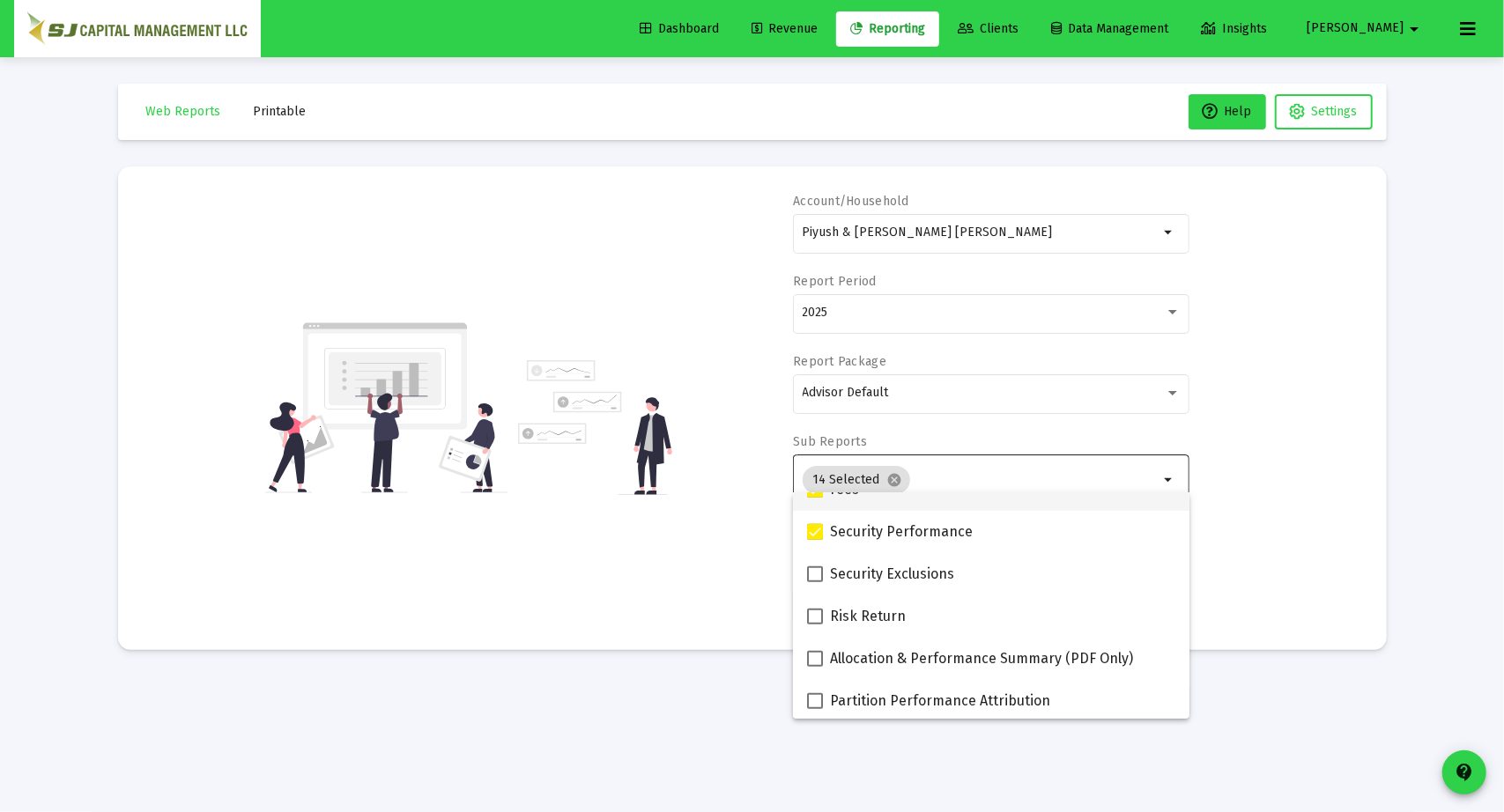
scroll to position [704, 0]
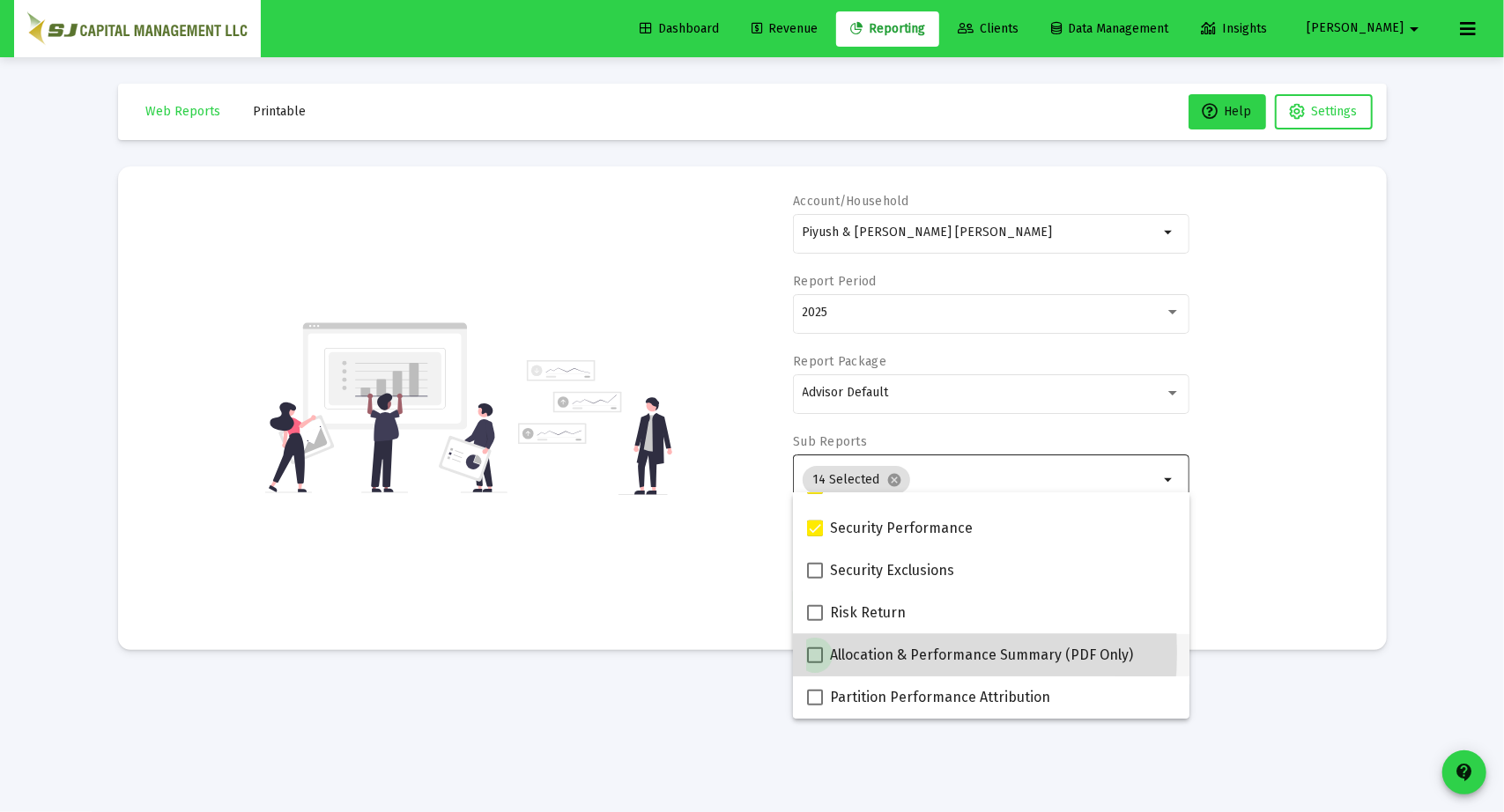
click at [810, 652] on span at bounding box center [815, 655] width 16 height 16
click at [814, 663] on input "Allocation & Performance Summary (PDF Only)" at bounding box center [814, 663] width 1 height 1
checkbox input "true"
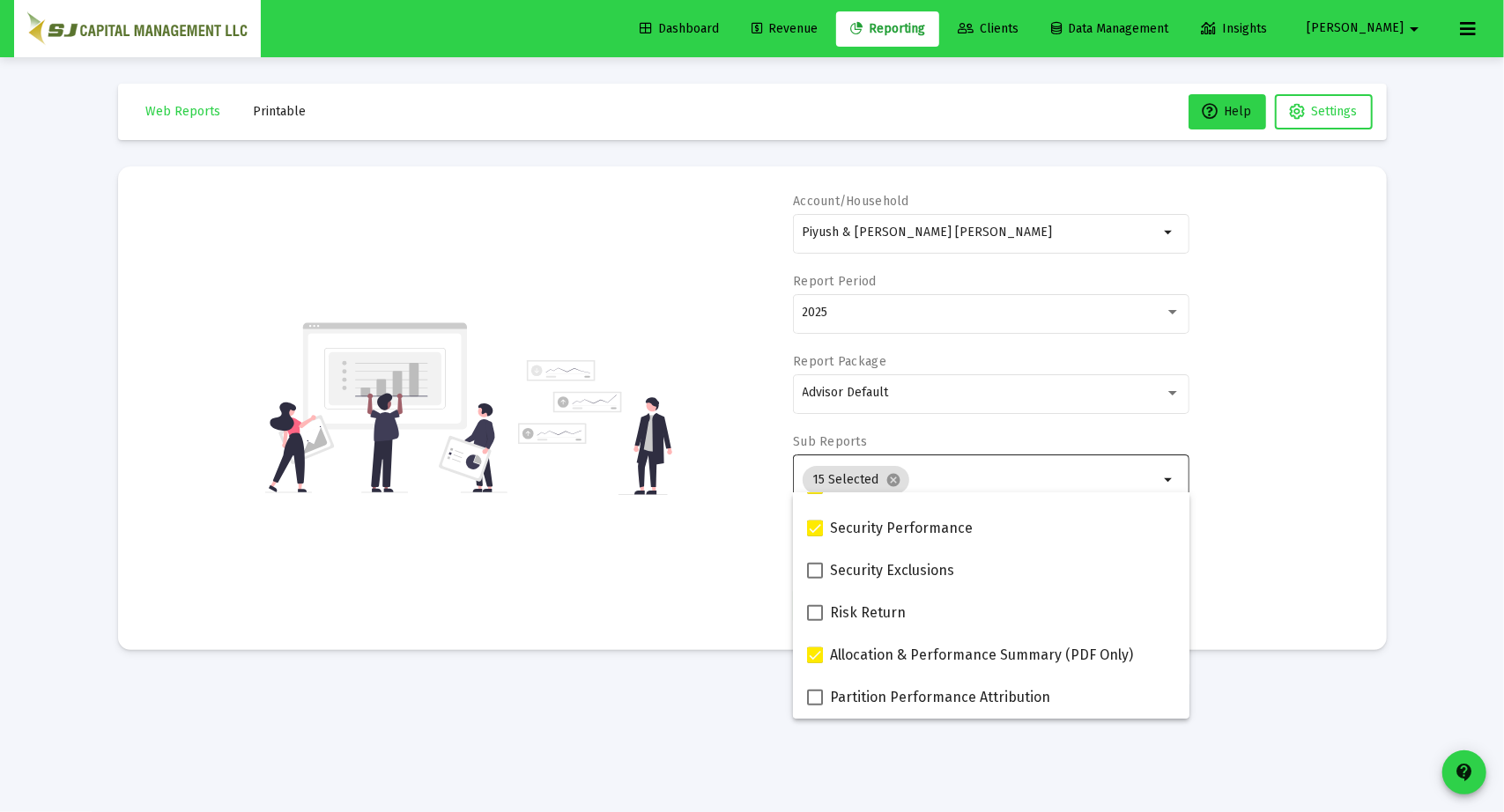
click at [1227, 527] on div "Account/Household Piyush & [PERSON_NAME] [PERSON_NAME] Household arrow_drop_dow…" at bounding box center [752, 408] width 1216 height 430
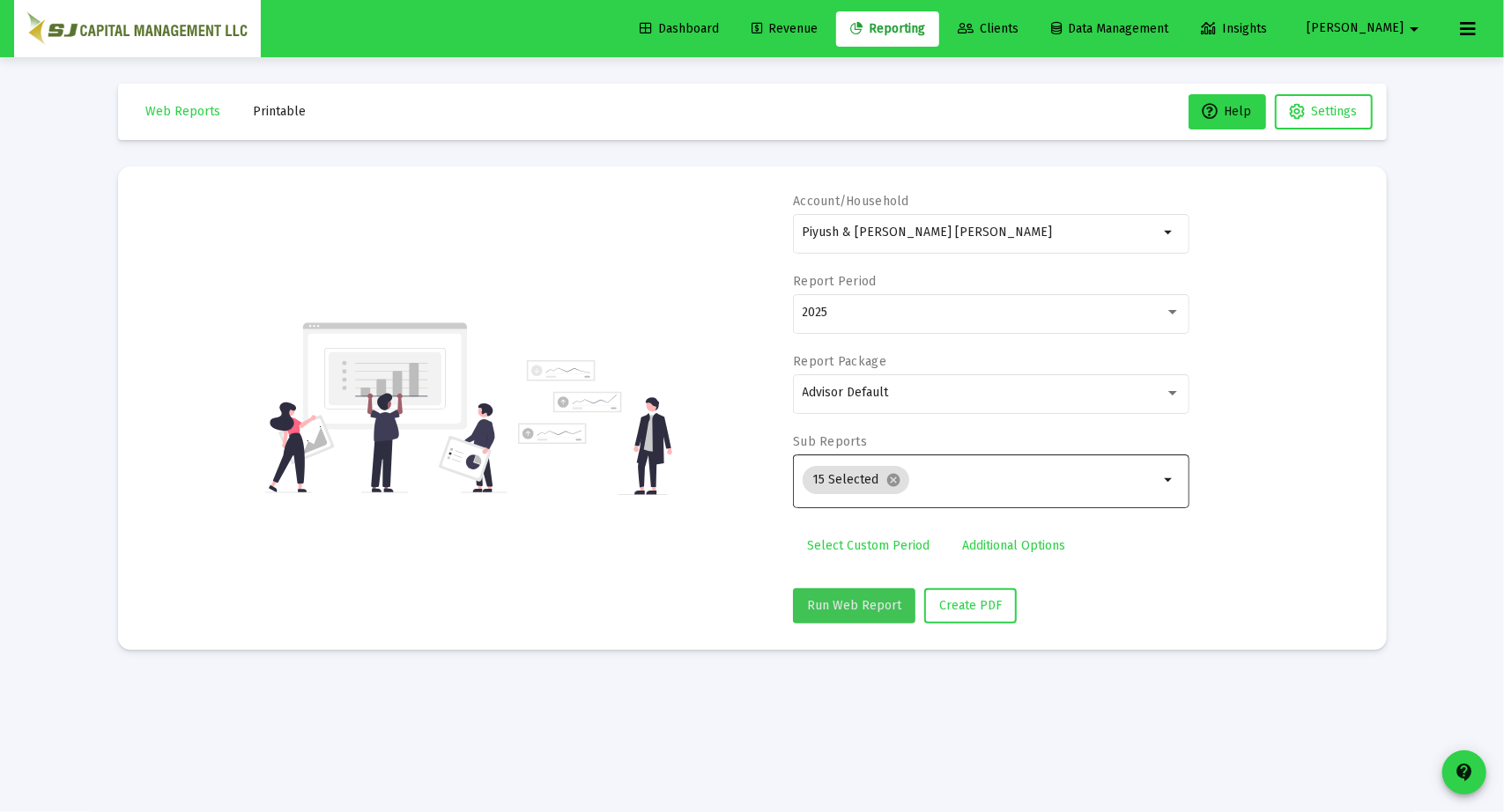
click at [855, 592] on button "Run Web Report" at bounding box center [854, 606] width 123 height 35
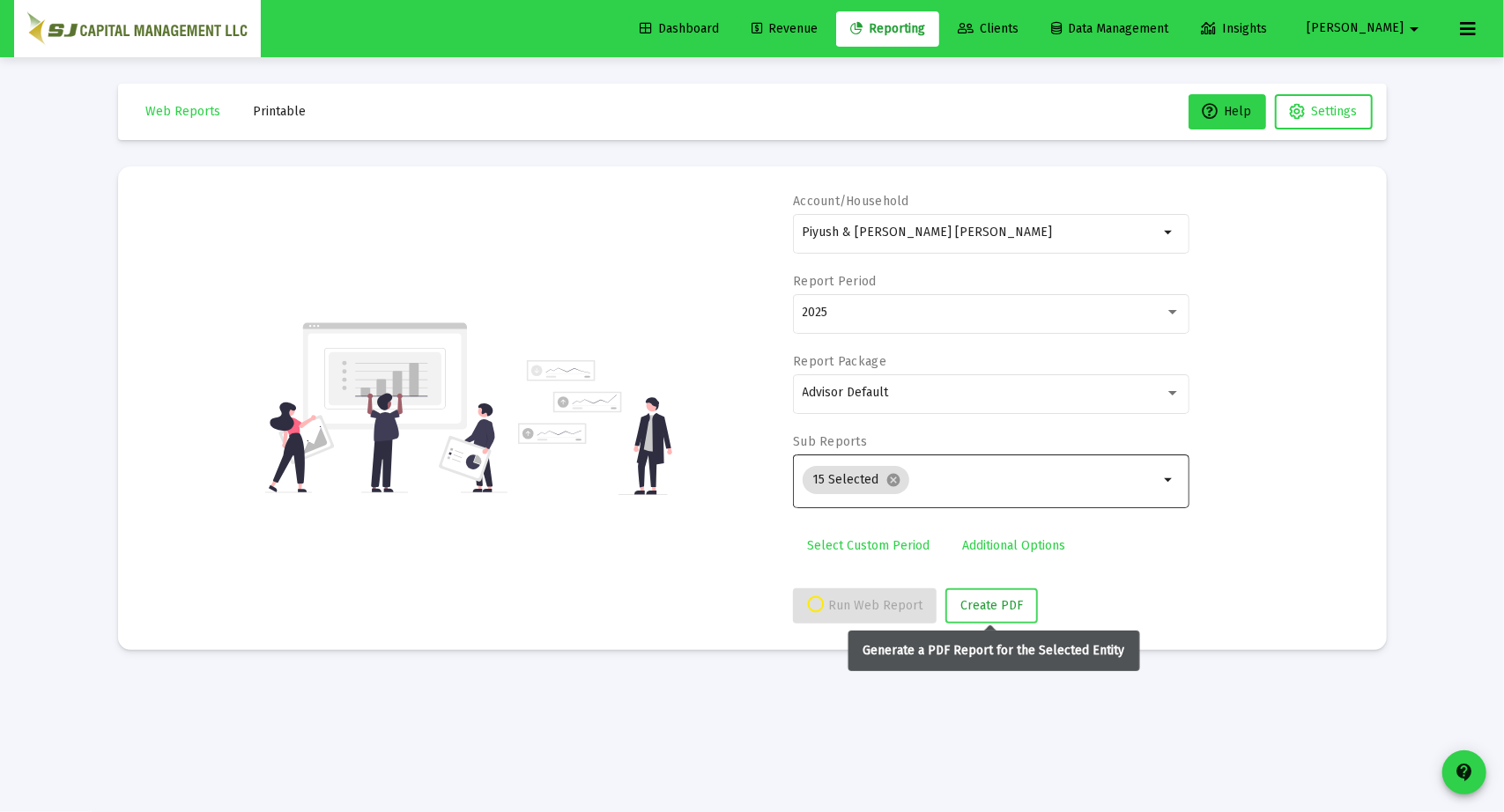
click at [982, 600] on span "Create PDF" at bounding box center [991, 605] width 63 height 15
